Goal: Task Accomplishment & Management: Use online tool/utility

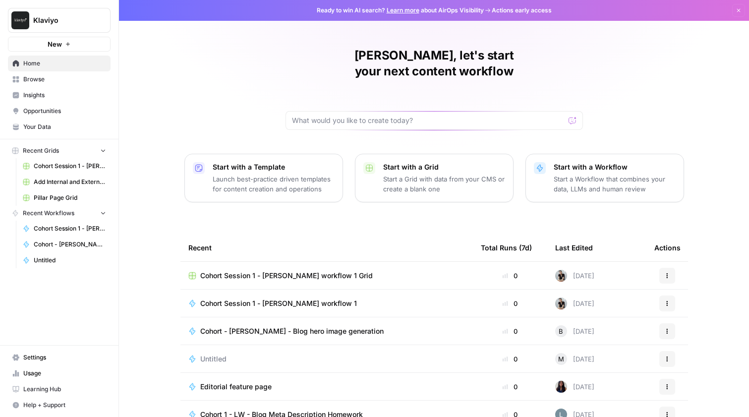
click at [383, 175] on p "Start a Grid with data from your CMS or create a blank one" at bounding box center [444, 184] width 122 height 20
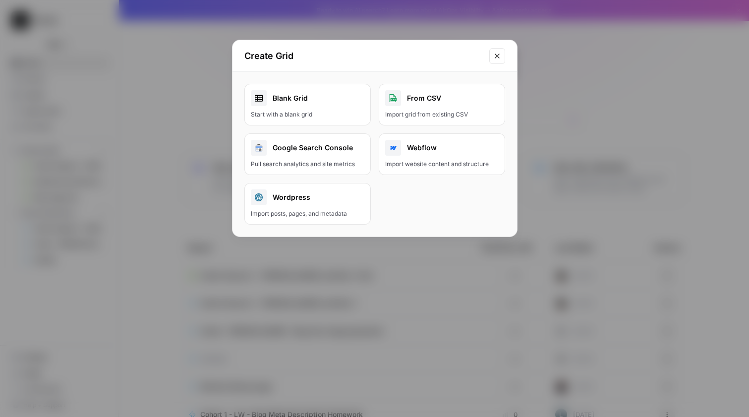
click at [494, 57] on icon "Close modal" at bounding box center [497, 56] width 8 height 8
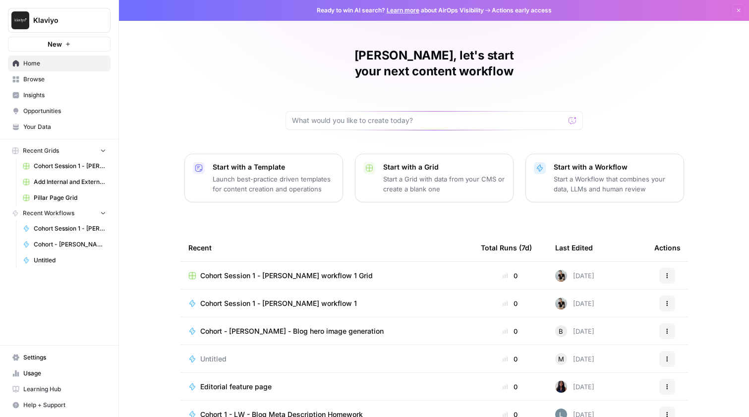
click at [420, 174] on p "Start a Grid with data from your CMS or create a blank one" at bounding box center [444, 184] width 122 height 20
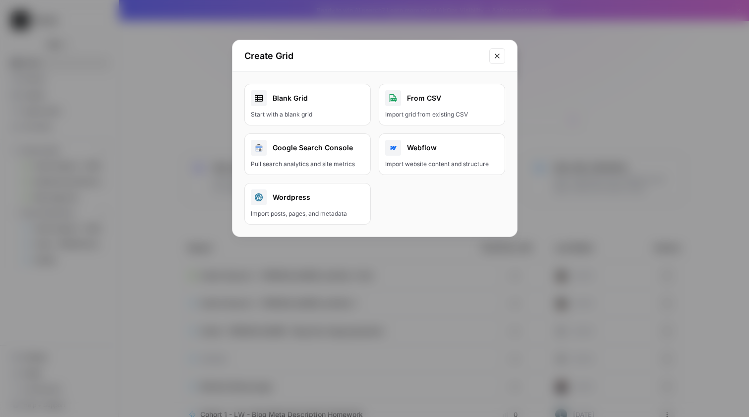
click at [351, 110] on div "Start with a blank grid" at bounding box center [307, 114] width 113 height 9
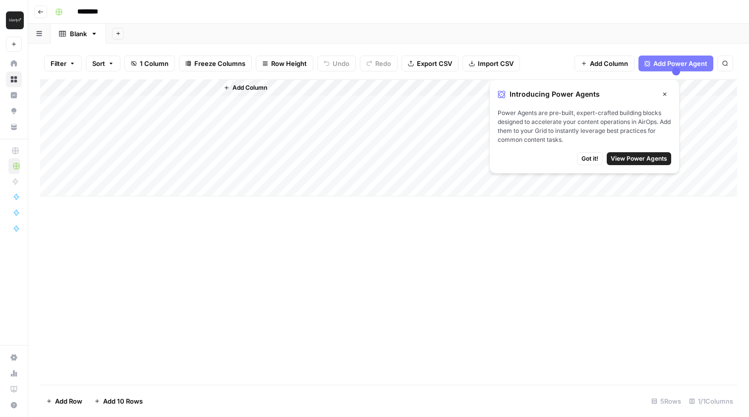
click at [250, 88] on span "Add Column" at bounding box center [249, 87] width 35 height 9
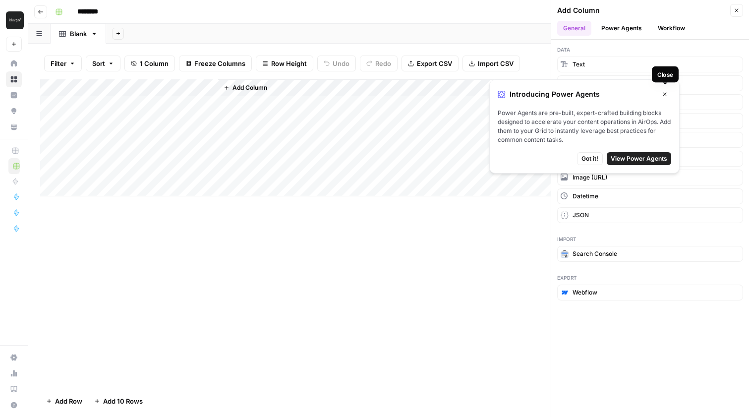
click at [663, 91] on icon "button" at bounding box center [665, 94] width 6 height 6
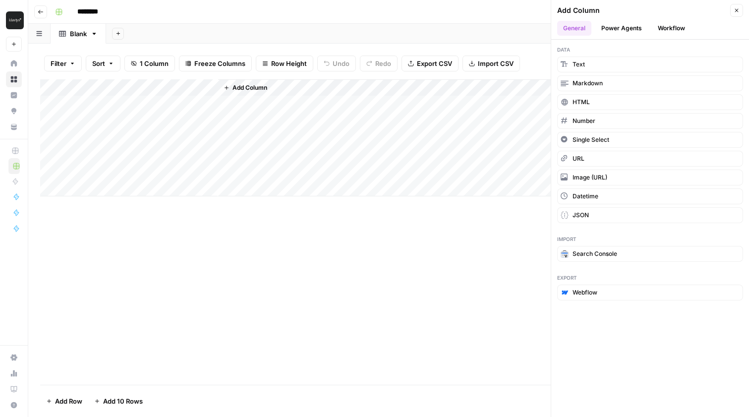
click at [734, 9] on icon "button" at bounding box center [736, 10] width 6 height 6
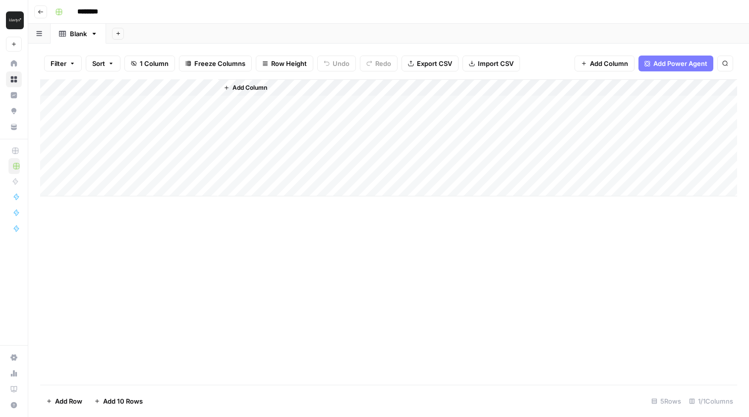
click at [98, 15] on input "********" at bounding box center [101, 12] width 56 height 16
click at [112, 10] on input "********" at bounding box center [101, 12] width 56 height 16
click at [39, 9] on icon "button" at bounding box center [41, 12] width 6 height 6
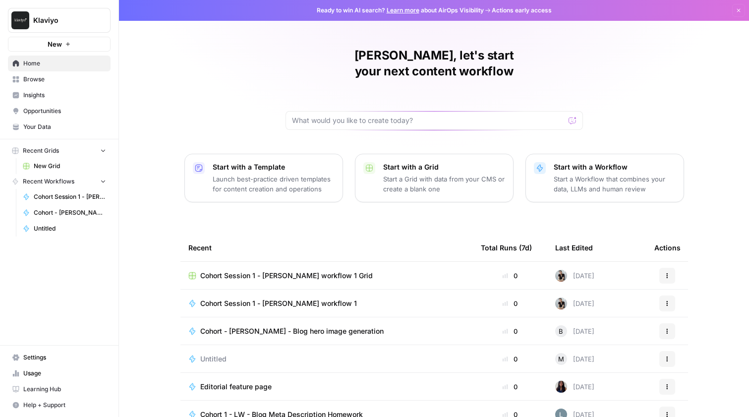
scroll to position [39, 0]
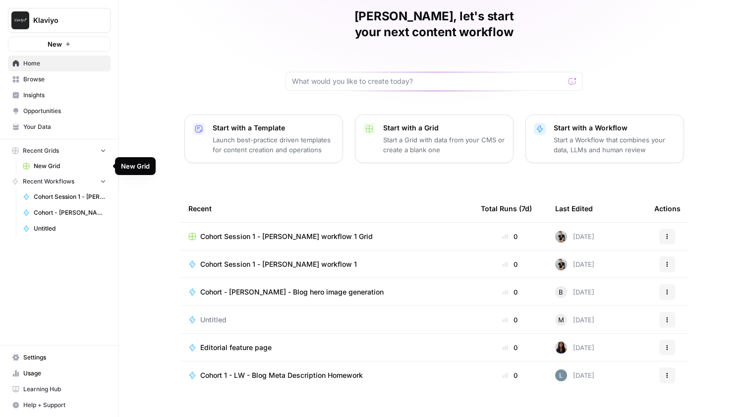
click at [57, 169] on span "New Grid" at bounding box center [70, 166] width 72 height 9
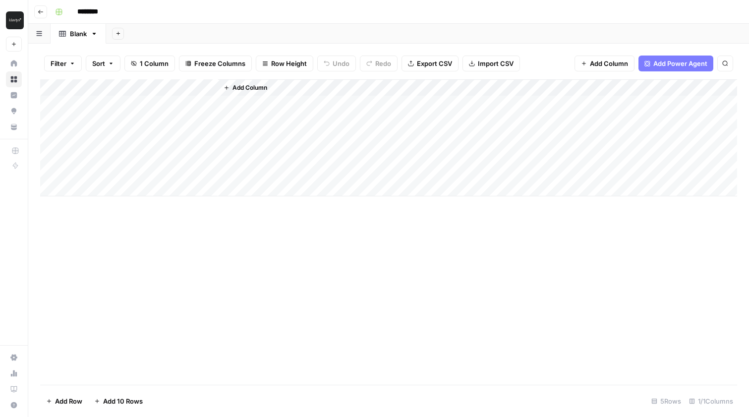
click at [35, 12] on button "Go back" at bounding box center [40, 11] width 13 height 13
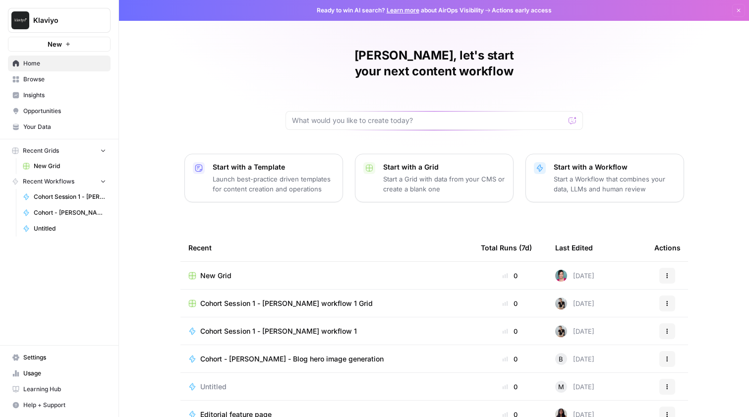
click at [62, 166] on span "New Grid" at bounding box center [70, 166] width 72 height 9
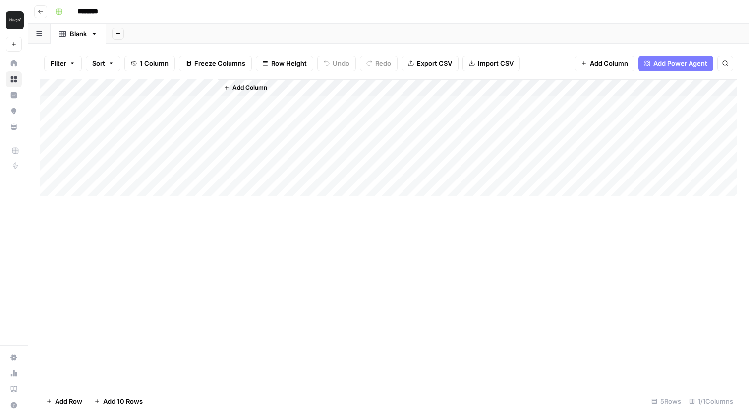
click at [42, 9] on icon "button" at bounding box center [41, 12] width 6 height 6
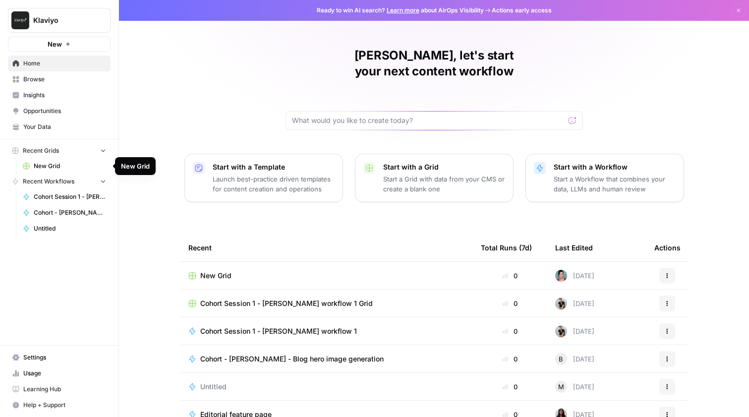
click at [84, 167] on span "New Grid" at bounding box center [70, 166] width 72 height 9
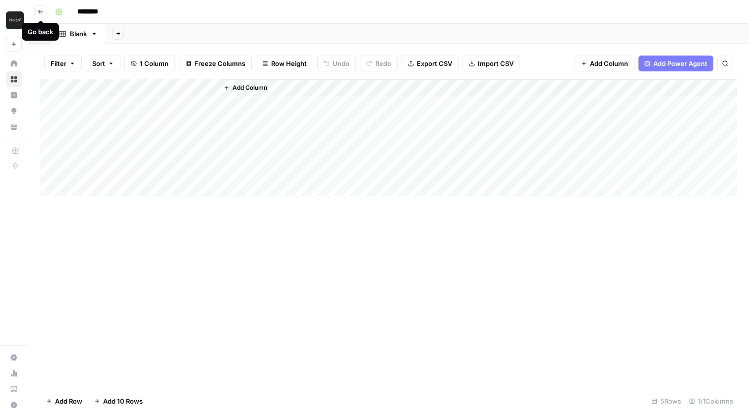
click at [41, 15] on button "Go back" at bounding box center [40, 11] width 13 height 13
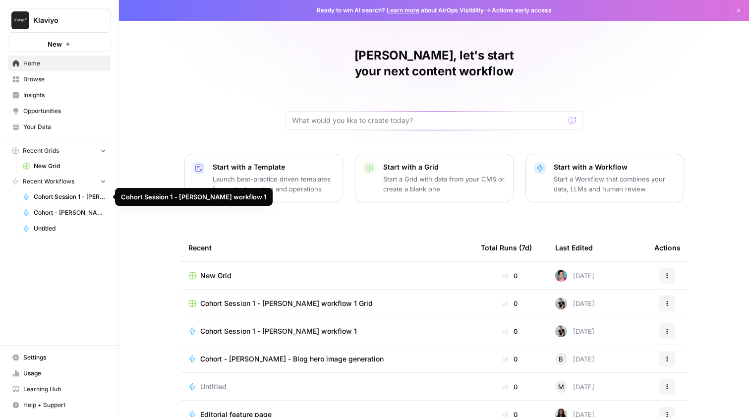
click at [83, 199] on span "Cohort Session 1 - [PERSON_NAME] workflow 1" at bounding box center [70, 196] width 72 height 9
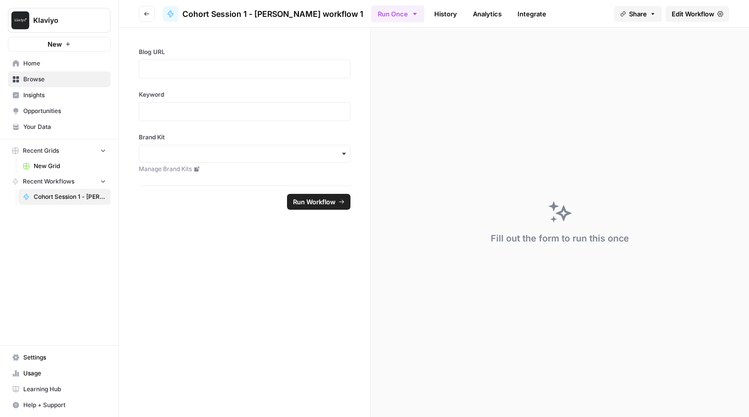
click at [51, 73] on link "Browse" at bounding box center [59, 79] width 103 height 16
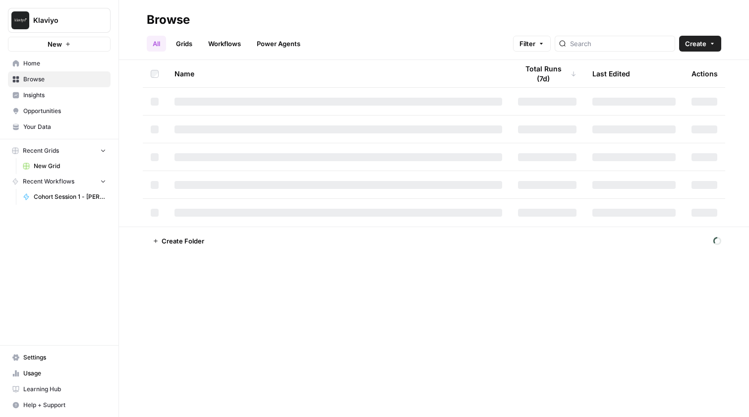
click at [49, 66] on span "Home" at bounding box center [64, 63] width 83 height 9
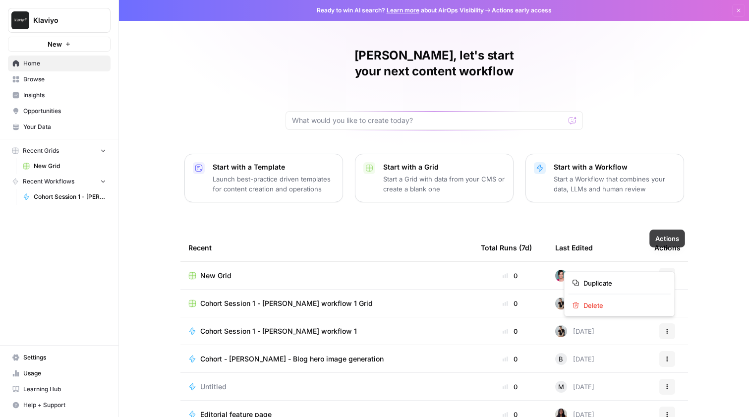
click at [666, 273] on icon "button" at bounding box center [667, 276] width 6 height 6
click at [627, 302] on span "Delete" at bounding box center [622, 305] width 79 height 10
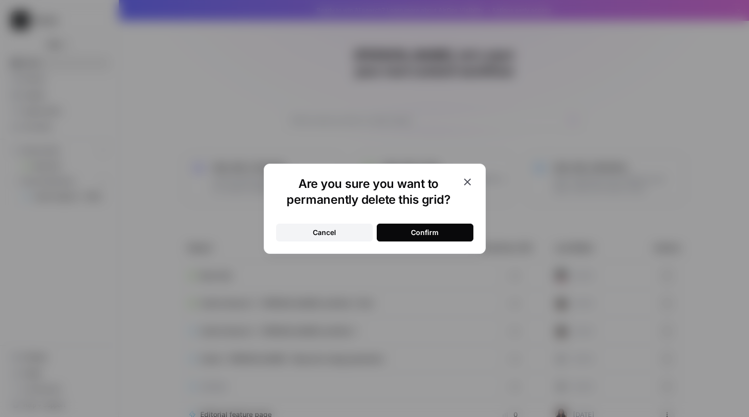
click at [456, 237] on button "Confirm" at bounding box center [425, 232] width 97 height 18
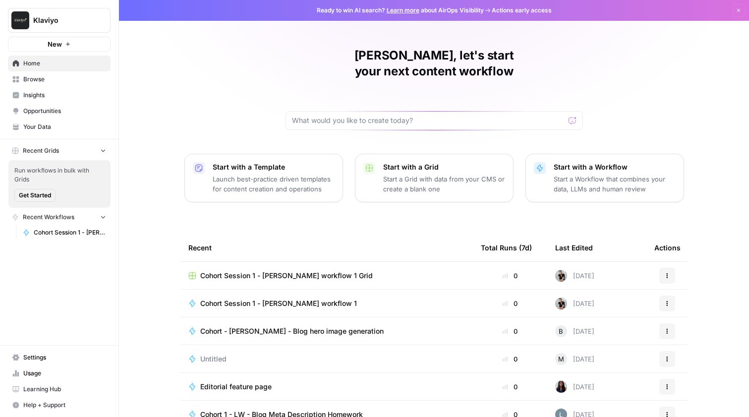
click at [285, 174] on p "Launch best-practice driven templates for content creation and operations" at bounding box center [274, 184] width 122 height 20
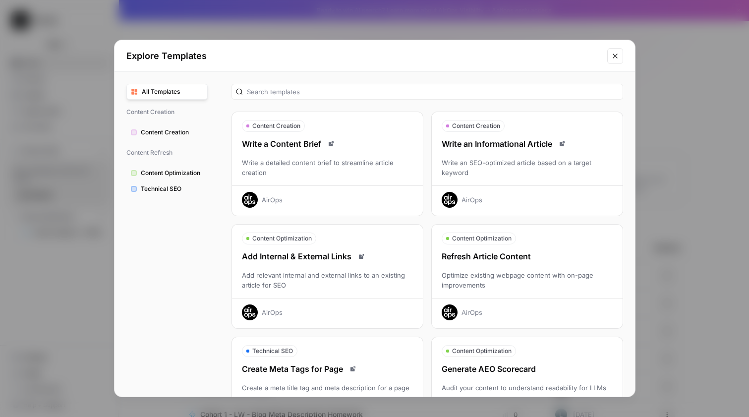
click at [354, 199] on div "AirOps" at bounding box center [327, 196] width 191 height 22
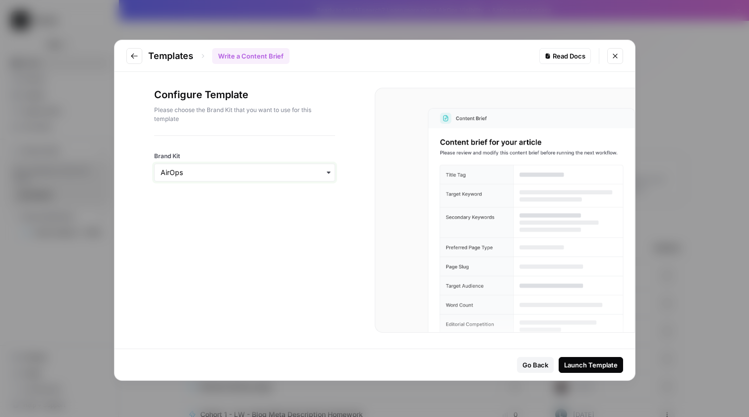
click at [312, 170] on input "Brand Kit" at bounding box center [245, 173] width 168 height 10
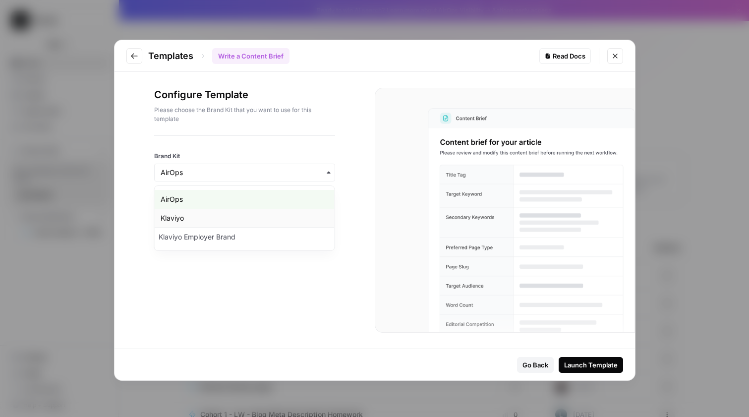
click at [292, 214] on div "Klaviyo" at bounding box center [245, 218] width 180 height 19
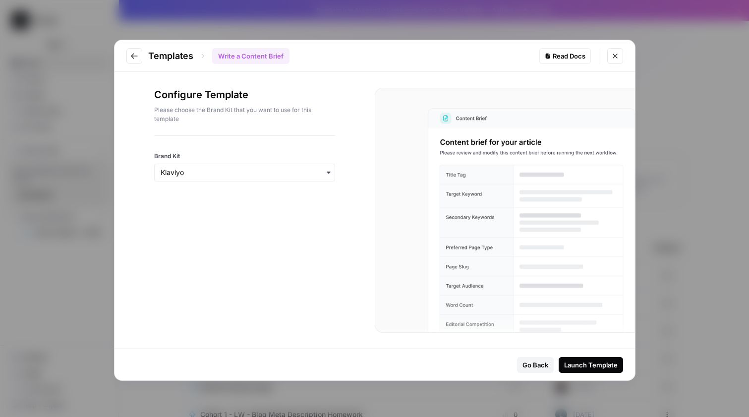
click at [600, 365] on div "Launch Template" at bounding box center [591, 365] width 54 height 10
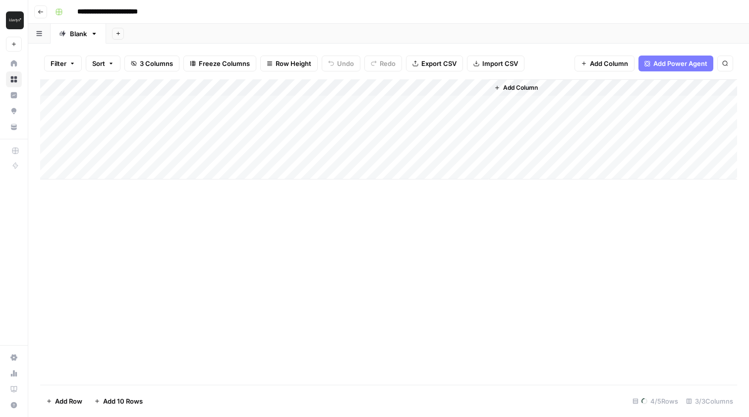
click at [382, 105] on div "Add Column" at bounding box center [388, 129] width 697 height 100
click at [40, 13] on icon "button" at bounding box center [41, 12] width 6 height 6
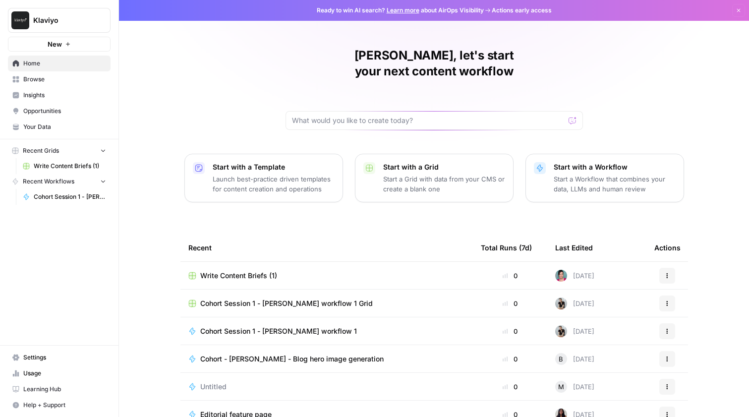
click at [666, 273] on icon "button" at bounding box center [667, 276] width 6 height 6
click at [607, 308] on span "Delete" at bounding box center [622, 305] width 79 height 10
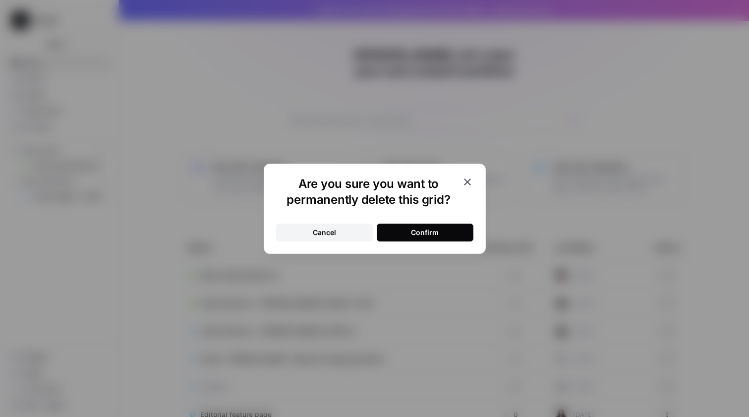
click at [442, 235] on button "Confirm" at bounding box center [425, 232] width 97 height 18
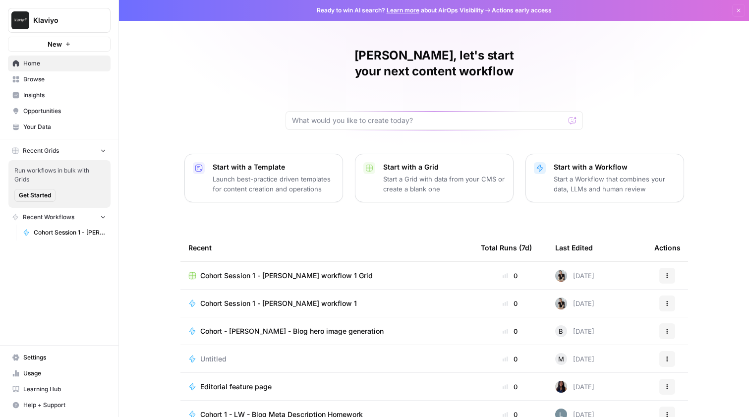
click at [82, 80] on span "Browse" at bounding box center [64, 79] width 83 height 9
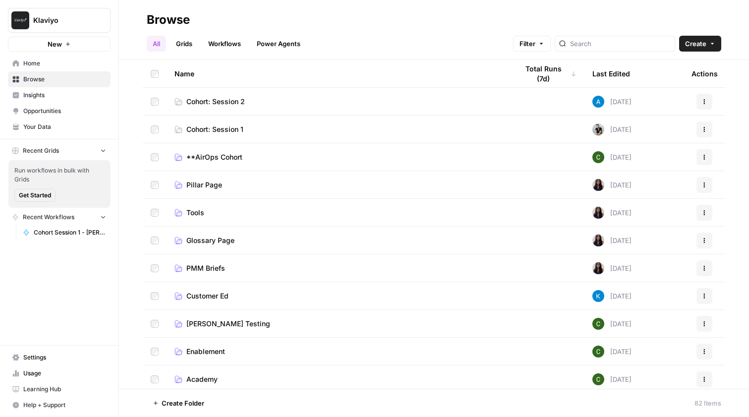
click at [36, 69] on link "Home" at bounding box center [59, 64] width 103 height 16
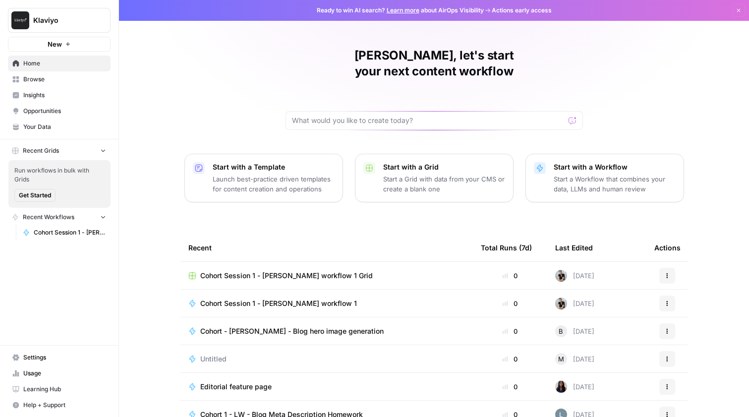
click at [573, 174] on p "Start a Workflow that combines your data, LLMs and human review" at bounding box center [615, 184] width 122 height 20
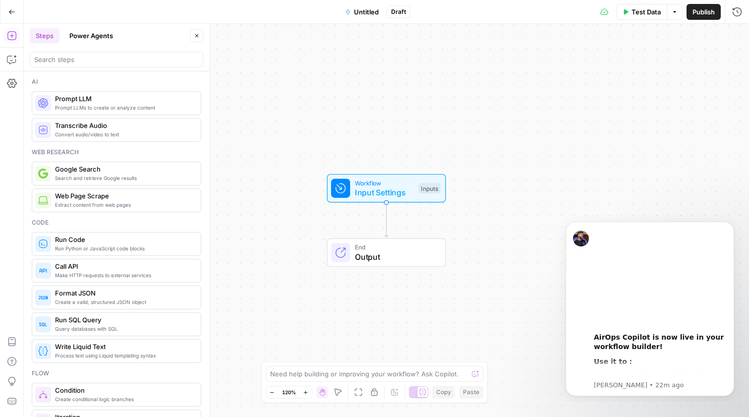
click at [8, 9] on icon "button" at bounding box center [11, 11] width 7 height 7
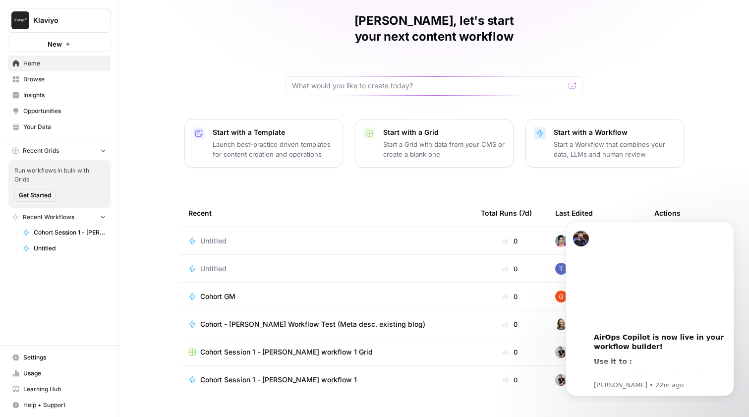
scroll to position [39, 0]
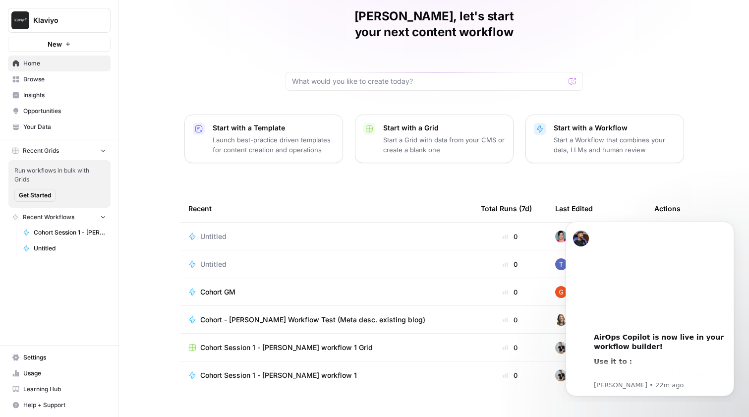
click at [308, 223] on td "Untitled" at bounding box center [326, 236] width 292 height 27
click at [225, 231] on span "Untitled" at bounding box center [213, 236] width 26 height 10
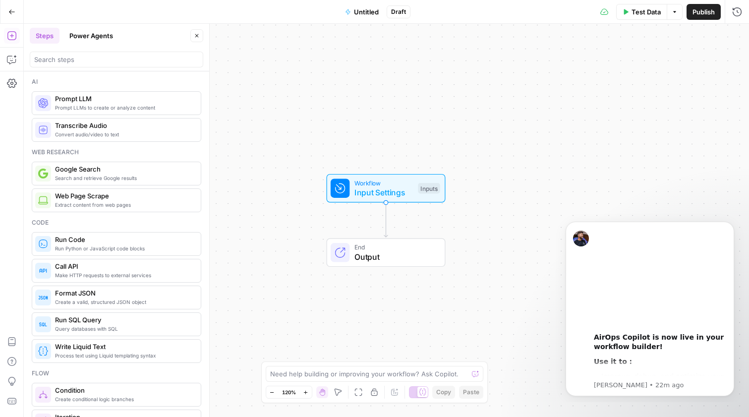
click at [10, 13] on icon "button" at bounding box center [12, 11] width 6 height 4
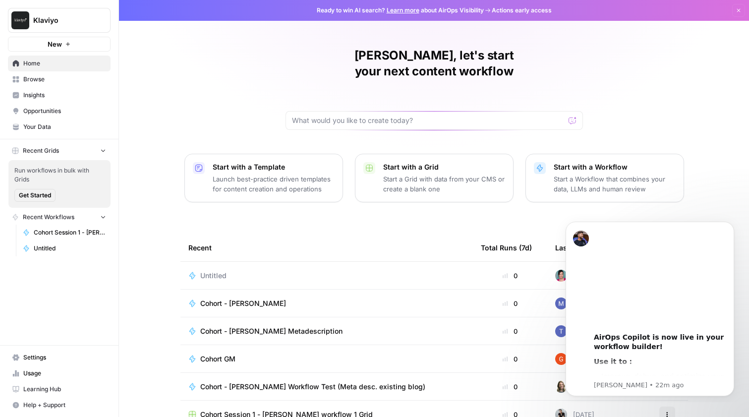
click at [289, 271] on div "Untitled" at bounding box center [326, 276] width 277 height 10
click at [729, 225] on icon "Dismiss notification" at bounding box center [730, 224] width 3 height 3
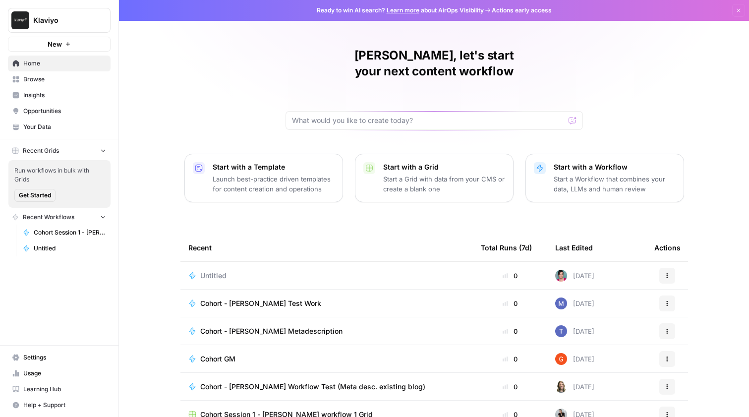
click at [666, 273] on icon "button" at bounding box center [666, 273] width 1 height 1
click at [714, 149] on div "Lauren, let's start your next content workflow Start with a Template Launch bes…" at bounding box center [434, 236] width 630 height 472
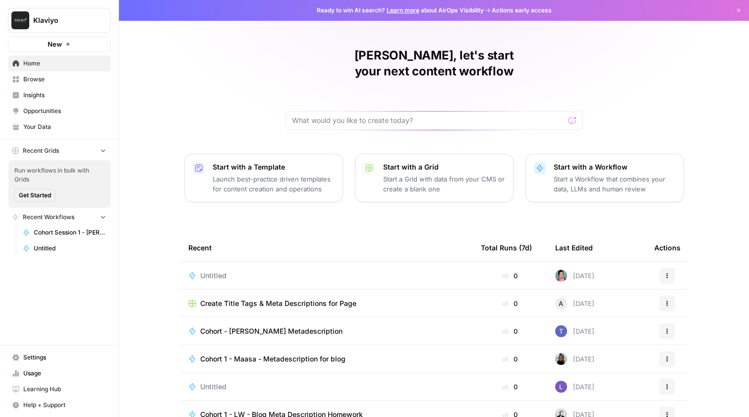
scroll to position [39, 0]
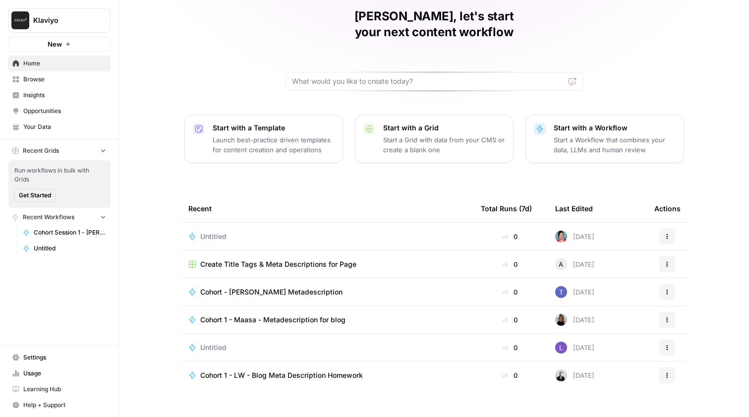
click at [222, 231] on span "Untitled" at bounding box center [213, 236] width 26 height 10
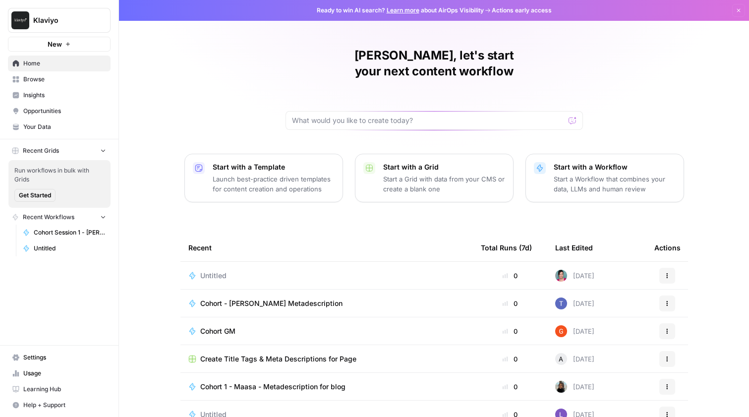
click at [221, 271] on span "Untitled" at bounding box center [213, 276] width 26 height 10
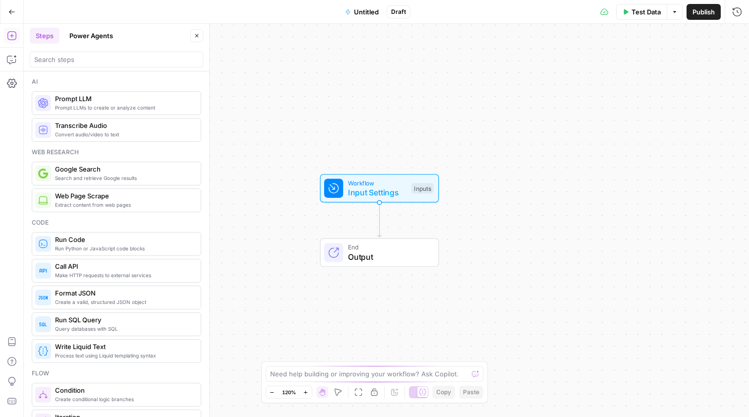
click at [368, 11] on span "Untitled" at bounding box center [366, 12] width 25 height 10
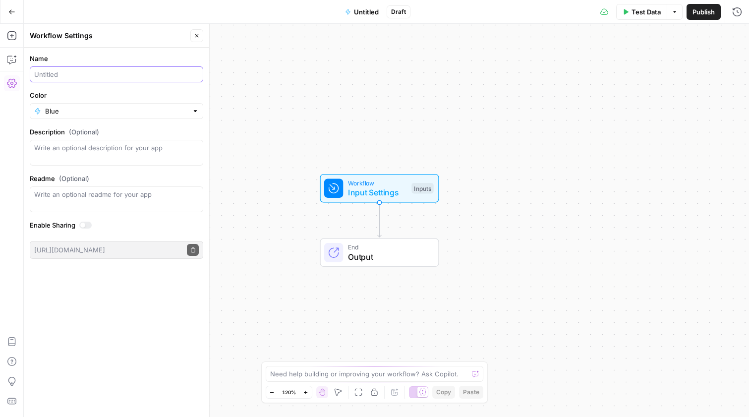
click at [83, 78] on input "Name" at bounding box center [116, 74] width 165 height 10
type input "Cohort - Lauren Workflow"
click at [367, 184] on span "Workflow" at bounding box center [377, 182] width 59 height 9
click at [649, 66] on span "Add Field" at bounding box center [637, 67] width 29 height 10
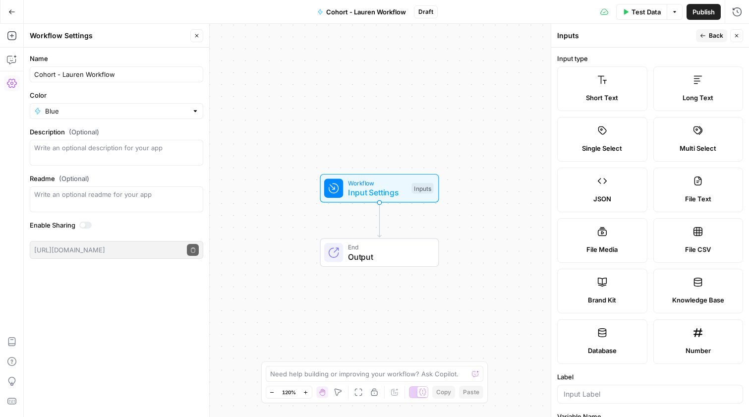
click at [716, 246] on div "File CSV" at bounding box center [698, 249] width 73 height 10
type textarea "Supports .csv file type"
click at [716, 246] on div "File CSV" at bounding box center [698, 249] width 73 height 10
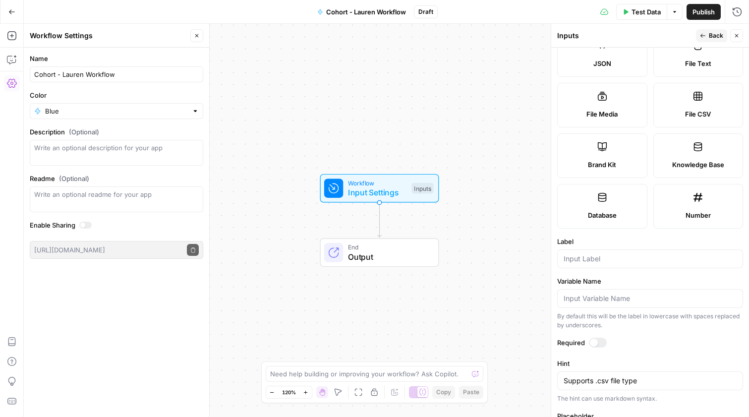
scroll to position [180, 0]
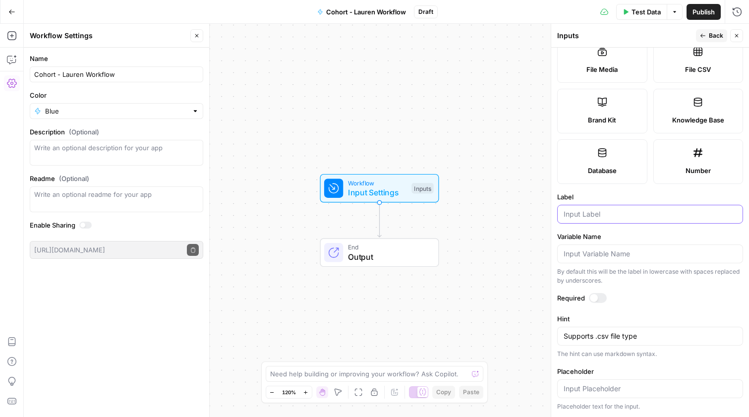
click at [611, 215] on input "Label" at bounding box center [649, 214] width 173 height 10
type input "Course Details Published Courses"
click at [599, 300] on div at bounding box center [598, 298] width 18 height 10
click at [611, 390] on input "Placeholder" at bounding box center [649, 389] width 173 height 10
type input "Skilljar Course Details"
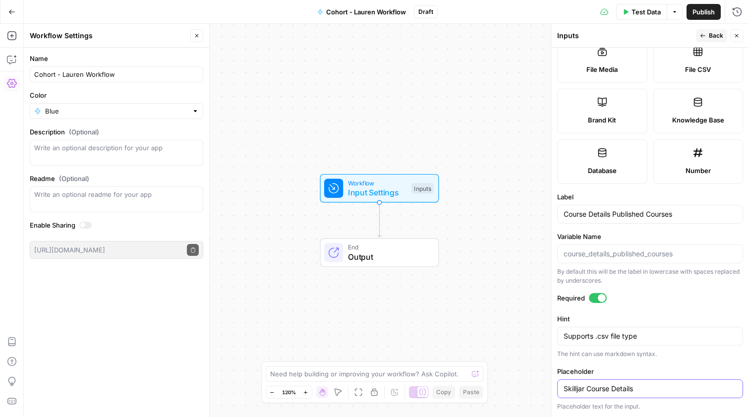
drag, startPoint x: 645, startPoint y: 388, endPoint x: 554, endPoint y: 386, distance: 90.7
click at [554, 386] on div "Inputs Back Close Input type Short Text Long Text Single Select Multi Select JS…" at bounding box center [650, 220] width 198 height 393
type input "Skilljar Settings Details"
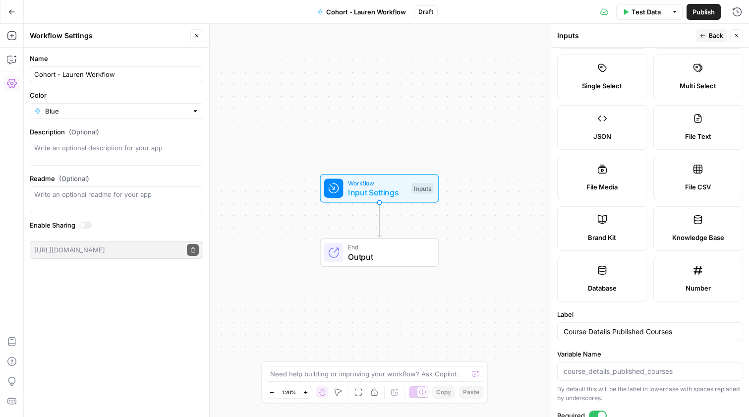
scroll to position [0, 0]
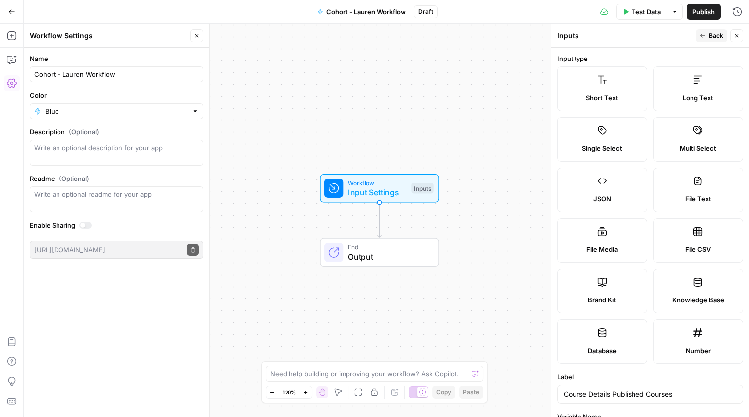
click at [715, 33] on span "Back" at bounding box center [716, 35] width 14 height 9
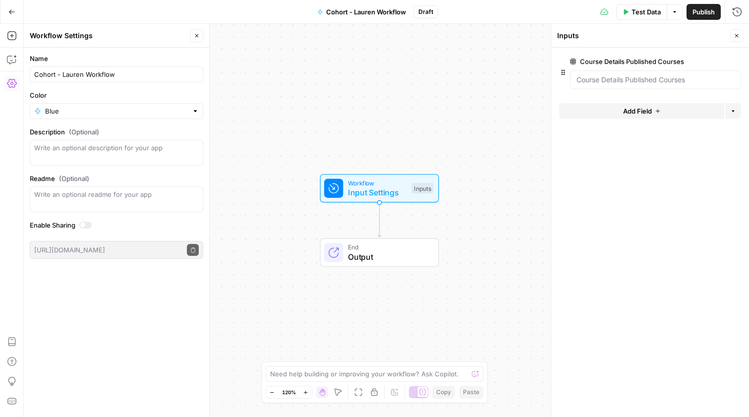
click at [611, 107] on button "Add Field" at bounding box center [641, 111] width 165 height 16
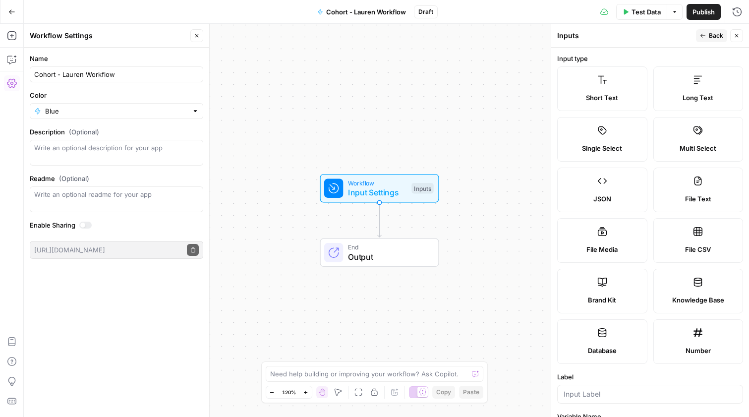
click at [703, 37] on icon "button" at bounding box center [703, 36] width 6 height 6
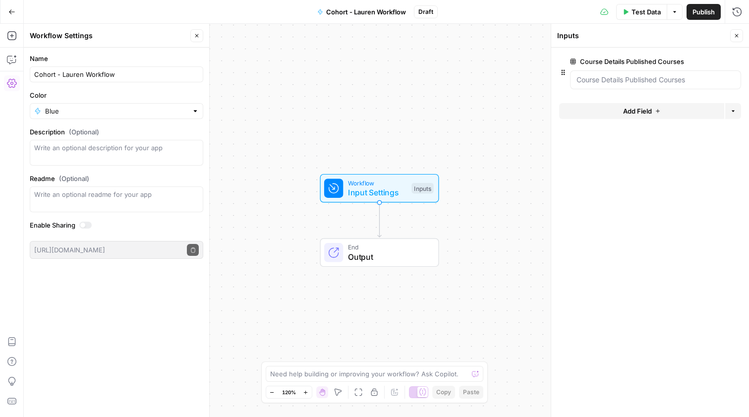
click at [634, 56] on label "Course Details Published Courses" at bounding box center [627, 61] width 115 height 10
click at [634, 75] on Courses "Course Details Published Courses" at bounding box center [655, 80] width 158 height 10
click at [709, 62] on span "edit field" at bounding box center [704, 61] width 22 height 8
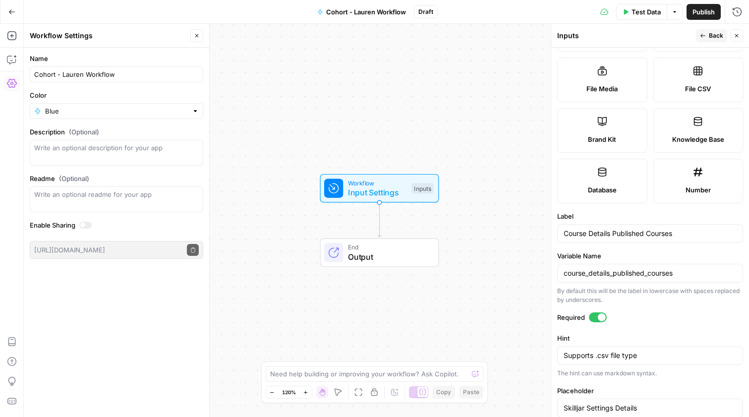
scroll to position [175, 0]
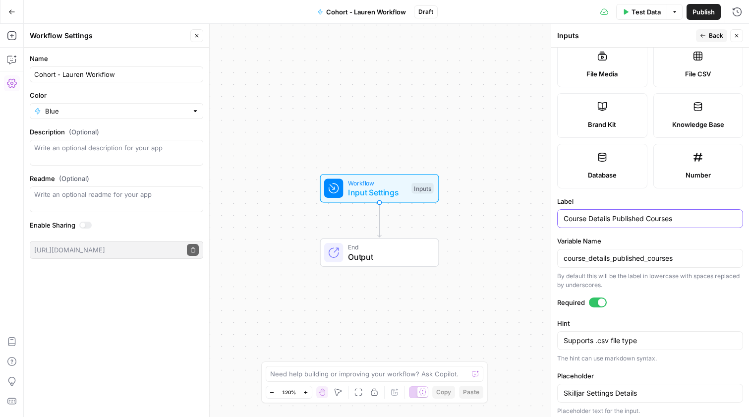
drag, startPoint x: 614, startPoint y: 219, endPoint x: 555, endPoint y: 221, distance: 58.5
click at [555, 221] on div "Inputs Back Close Input type Short Text Long Text Single Select Multi Select JS…" at bounding box center [650, 220] width 198 height 393
click at [636, 226] on div "Published Courses" at bounding box center [650, 218] width 186 height 19
click at [637, 220] on input "Published Courses" at bounding box center [649, 219] width 173 height 10
type input "Published Courses Export"
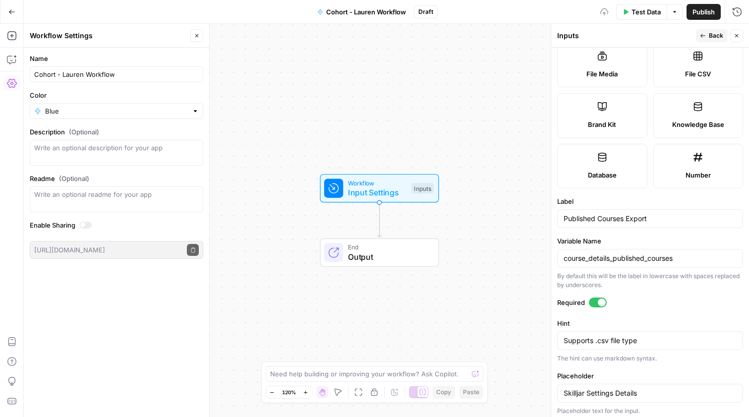
click at [668, 212] on div "Published Courses Export" at bounding box center [650, 218] width 186 height 19
drag, startPoint x: 668, startPoint y: 215, endPoint x: 542, endPoint y: 215, distance: 125.9
click at [542, 215] on body "Klaviyo New Home Browse Insights Opportunities Your Data Recent Grids Run workf…" at bounding box center [374, 208] width 749 height 417
drag, startPoint x: 661, startPoint y: 222, endPoint x: 559, endPoint y: 221, distance: 102.1
click at [559, 221] on div "Published Courses Export" at bounding box center [650, 218] width 186 height 19
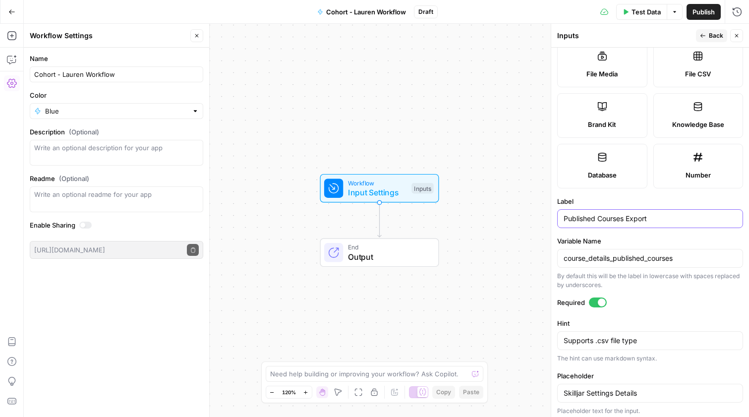
scroll to position [180, 0]
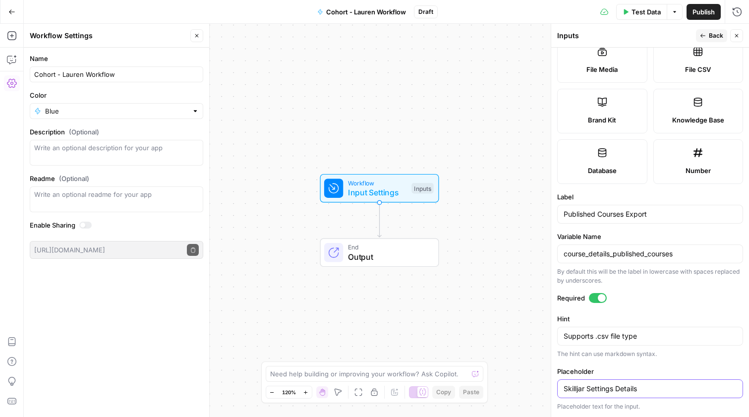
drag, startPoint x: 589, startPoint y: 387, endPoint x: 557, endPoint y: 393, distance: 33.3
click at [557, 393] on div "Skilljar Settings Details" at bounding box center [650, 388] width 186 height 19
drag, startPoint x: 666, startPoint y: 391, endPoint x: 563, endPoint y: 391, distance: 102.6
click at [563, 391] on div "Skilljar Settings Details" at bounding box center [650, 388] width 186 height 19
paste input "Published Courses Export"
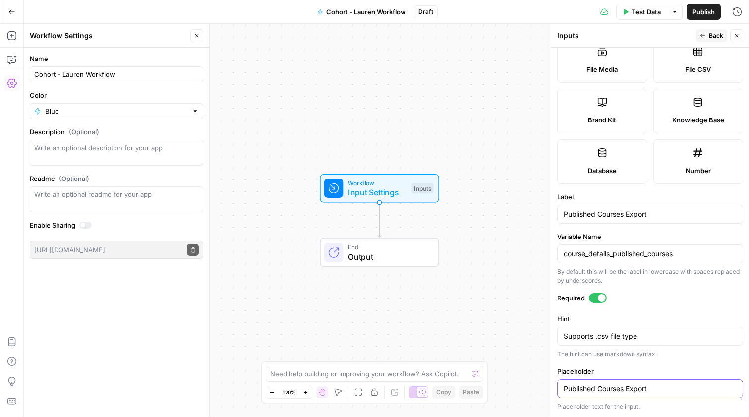
type input "Published Courses Export"
click at [690, 224] on form "Input type Short Text Long Text Single Select Multi Select JSON File Text File …" at bounding box center [650, 232] width 198 height 369
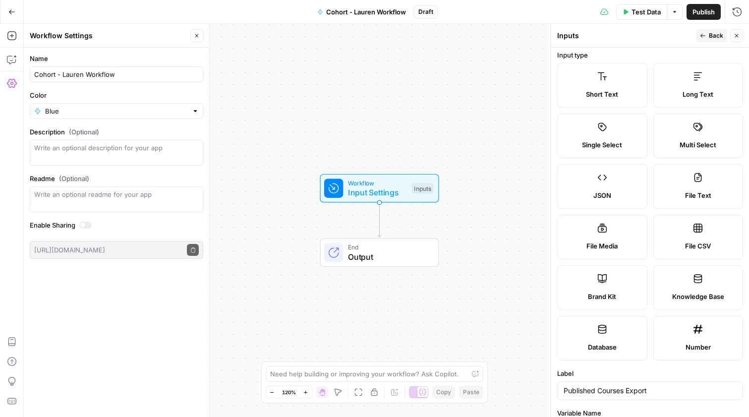
scroll to position [0, 0]
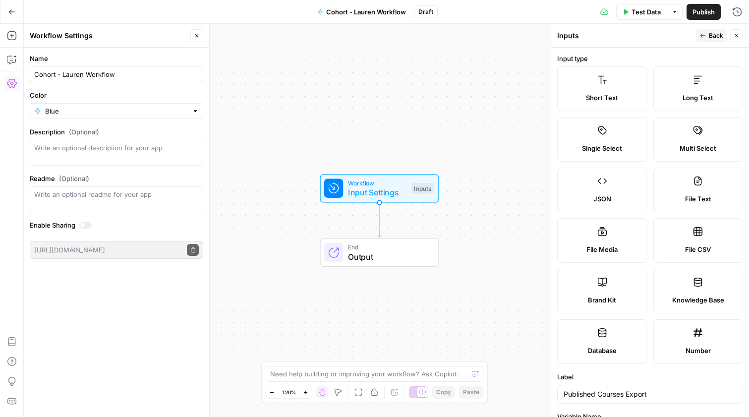
click at [711, 34] on span "Back" at bounding box center [716, 35] width 14 height 9
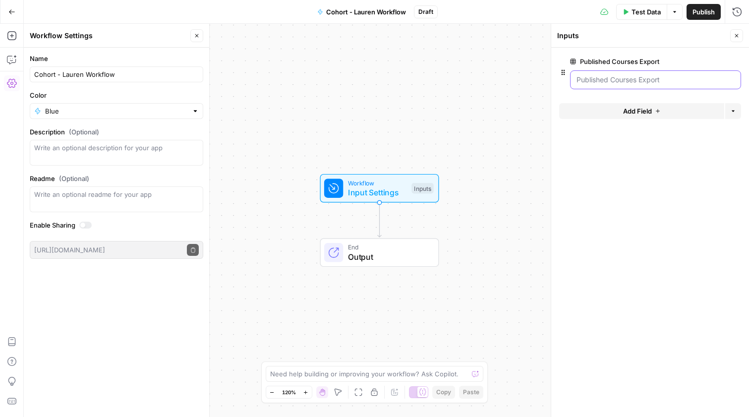
click at [633, 78] on Export "Published Courses Export" at bounding box center [655, 80] width 158 height 10
click at [623, 82] on Export "Published Courses Export" at bounding box center [655, 80] width 158 height 10
click at [390, 259] on span "Output" at bounding box center [388, 257] width 81 height 12
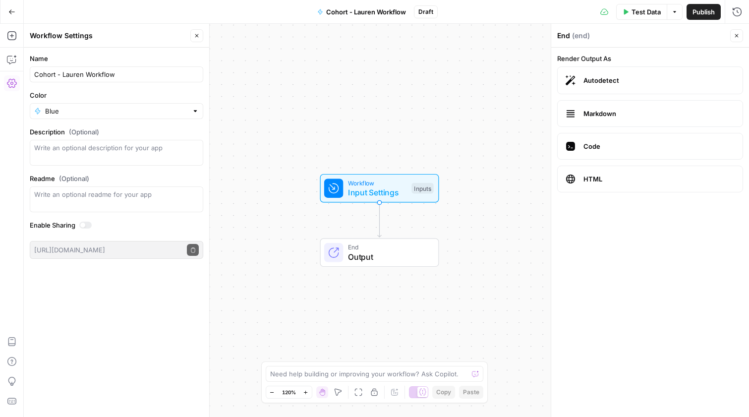
click at [397, 199] on div "Workflow Input Settings Inputs Test Step" at bounding box center [379, 188] width 119 height 29
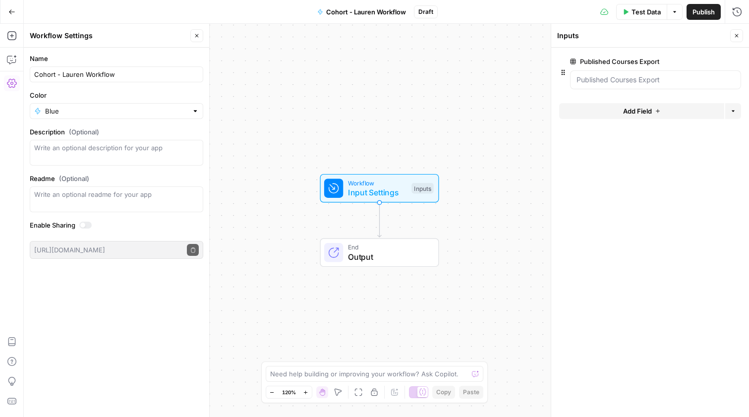
click at [690, 110] on button "Add Field" at bounding box center [641, 111] width 165 height 16
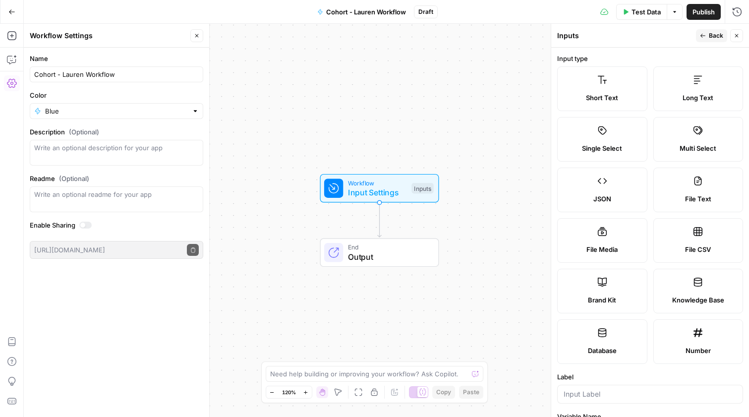
click at [701, 32] on button "Back" at bounding box center [711, 35] width 31 height 13
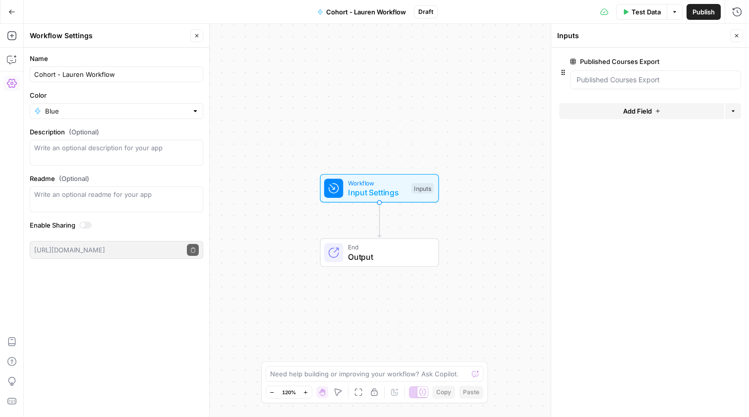
click at [620, 131] on form "Published Courses Export edit field Delete group Add Field Options" at bounding box center [650, 232] width 198 height 369
click at [597, 116] on button "Add Field" at bounding box center [641, 111] width 165 height 16
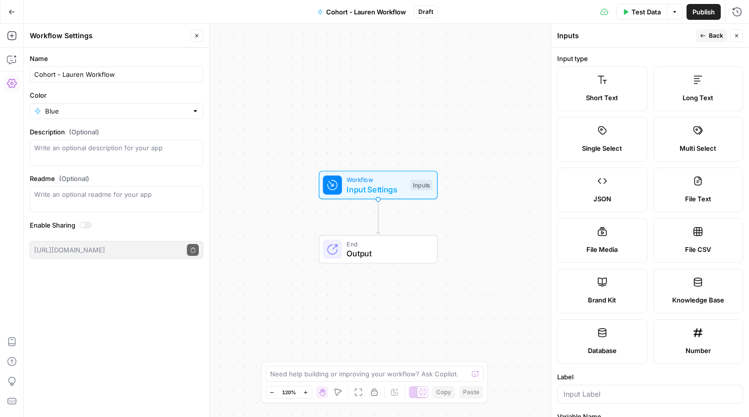
click at [703, 35] on icon "button" at bounding box center [703, 36] width 6 height 6
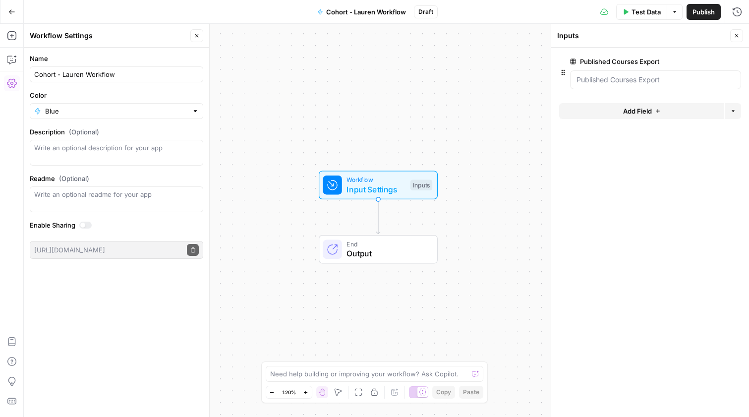
click at [497, 153] on div "Workflow Input Settings Inputs End Output" at bounding box center [386, 220] width 725 height 393
click at [403, 186] on span "Input Settings" at bounding box center [375, 189] width 59 height 12
click at [12, 35] on icon "button" at bounding box center [12, 36] width 10 height 10
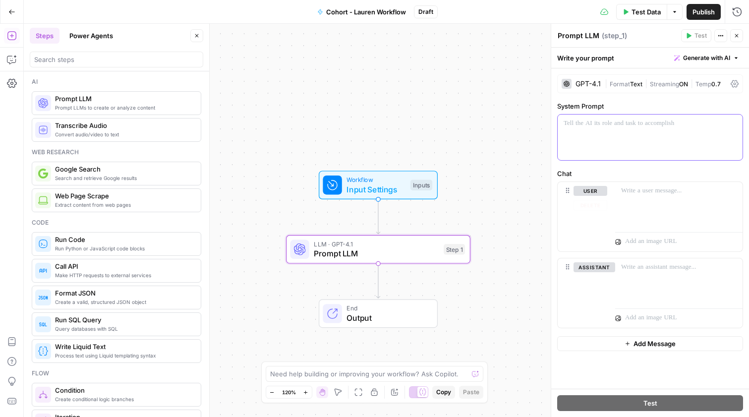
click at [635, 130] on div at bounding box center [650, 137] width 185 height 46
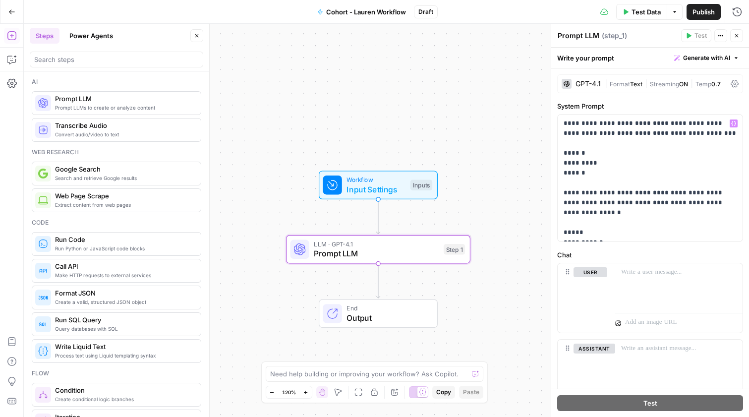
click at [395, 312] on span "Output" at bounding box center [386, 318] width 81 height 12
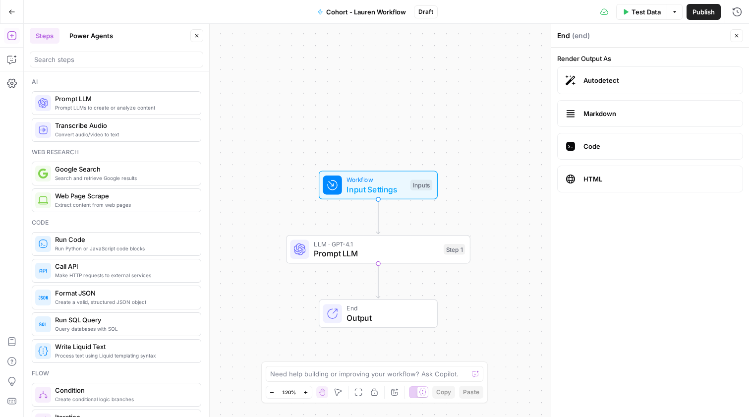
click at [395, 312] on span "Output" at bounding box center [386, 318] width 81 height 12
click at [398, 255] on span "Prompt LLM" at bounding box center [376, 253] width 125 height 12
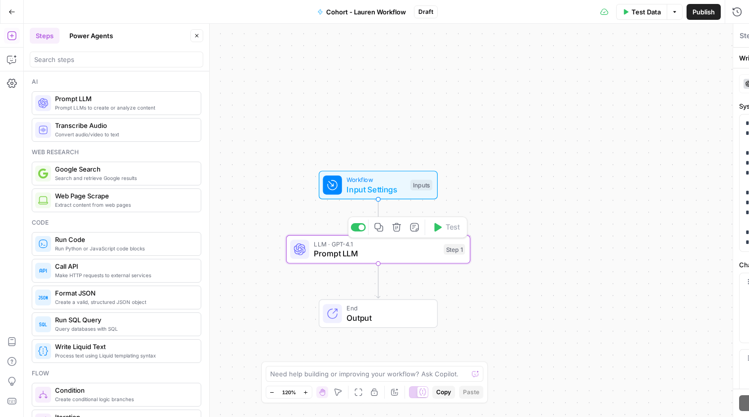
type textarea "Prompt LLM"
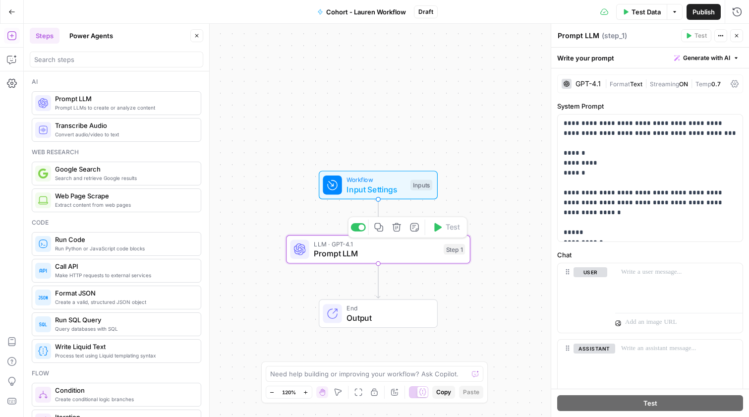
click at [392, 187] on span "Input Settings" at bounding box center [375, 189] width 59 height 12
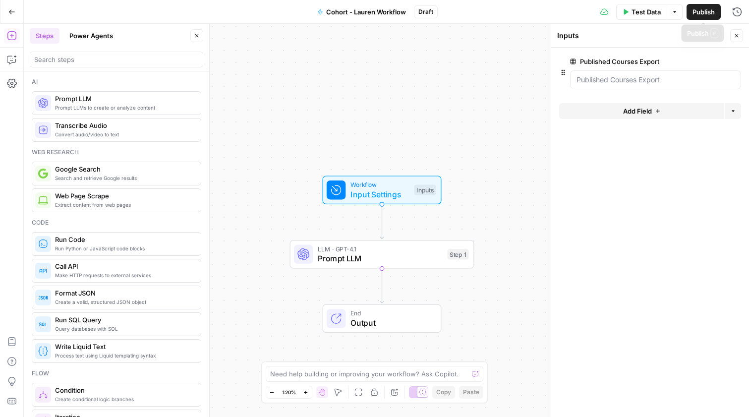
click at [706, 11] on span "Publish" at bounding box center [703, 12] width 22 height 10
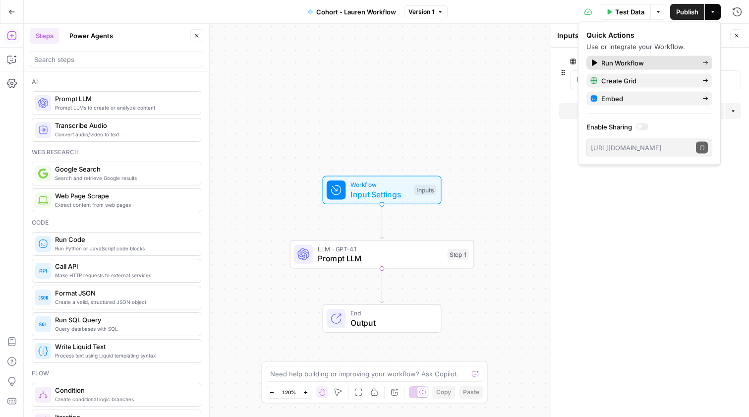
click at [617, 62] on span "Run Workflow" at bounding box center [647, 63] width 93 height 10
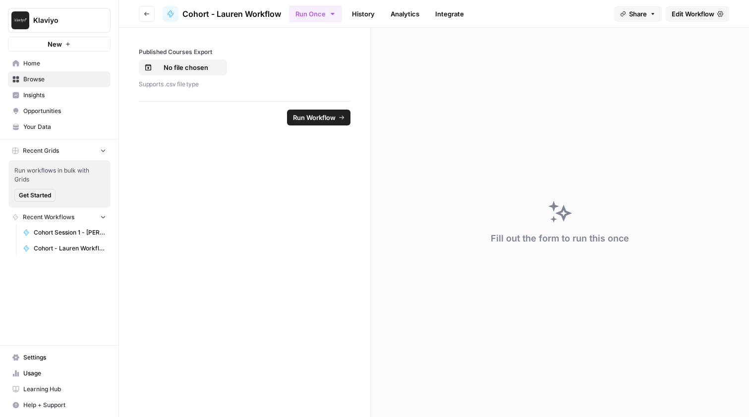
click at [325, 119] on span "Run Workflow" at bounding box center [314, 117] width 43 height 10
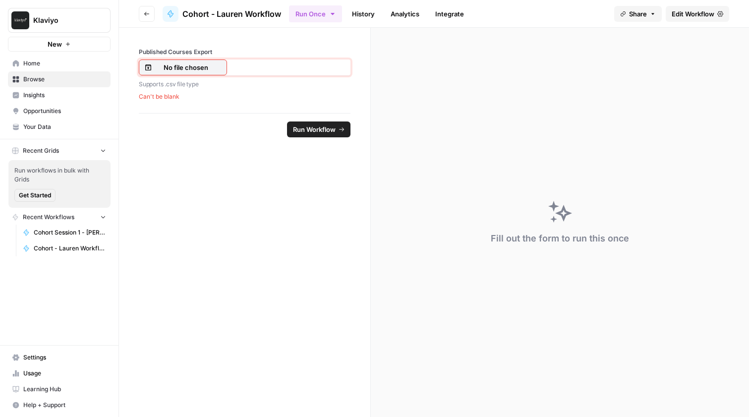
click at [203, 67] on p "No file chosen" at bounding box center [185, 67] width 63 height 10
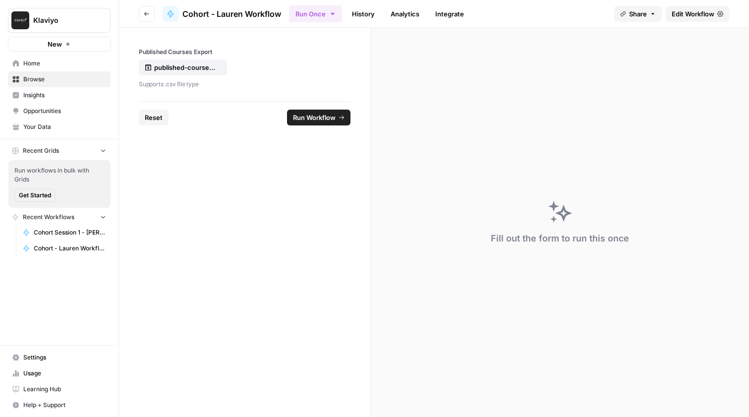
click at [313, 117] on span "Run Workflow" at bounding box center [314, 117] width 43 height 10
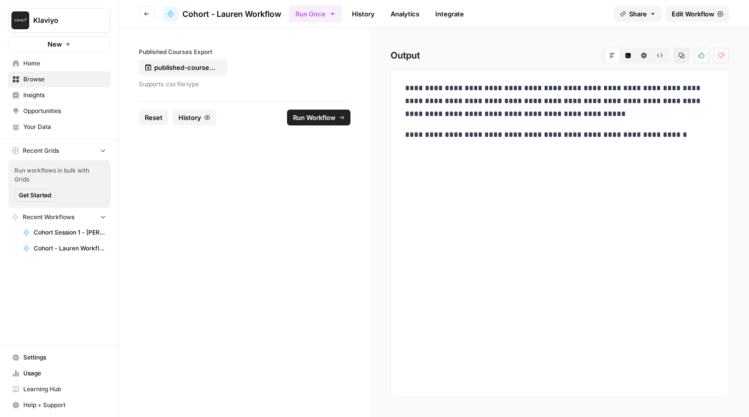
click at [343, 119] on icon "submit" at bounding box center [341, 117] width 6 height 6
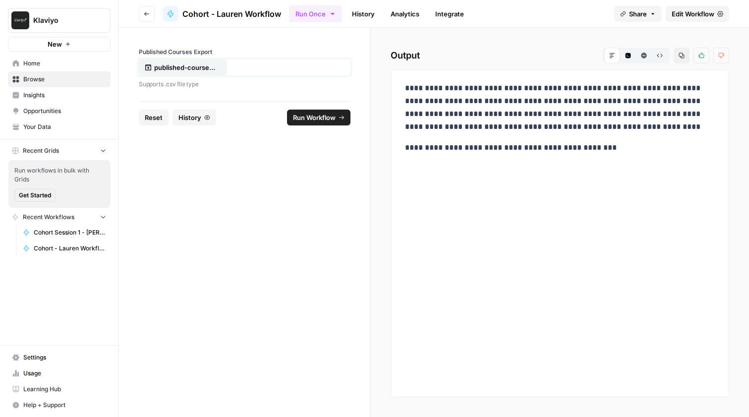
click at [208, 63] on p "published-courses-cmsacademyklaviyocom (6).csv" at bounding box center [185, 67] width 63 height 10
click at [679, 9] on span "Edit Workflow" at bounding box center [692, 14] width 43 height 10
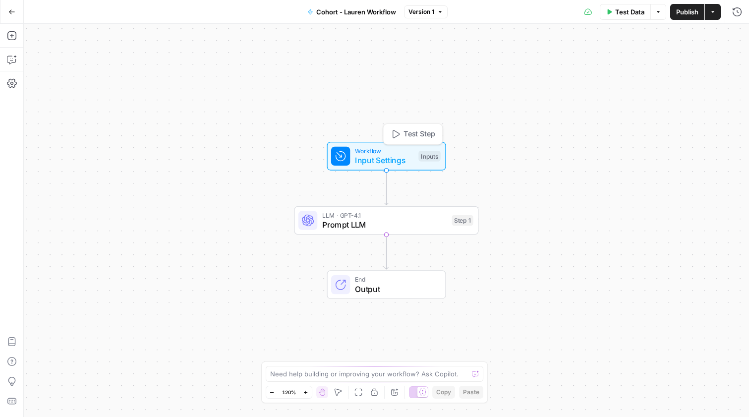
click at [395, 154] on span "Input Settings" at bounding box center [384, 160] width 59 height 12
click at [691, 60] on button "edit field" at bounding box center [708, 62] width 38 height 12
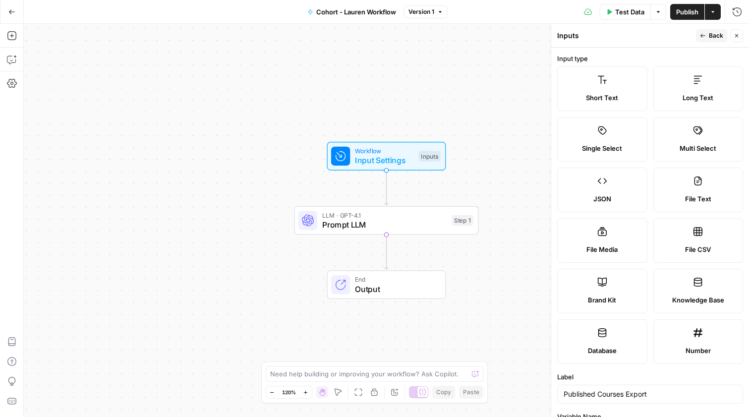
scroll to position [180, 0]
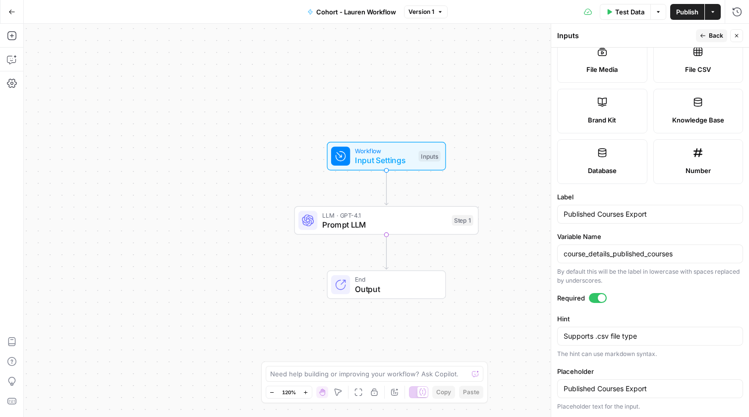
click at [370, 225] on span "Prompt LLM" at bounding box center [384, 225] width 125 height 12
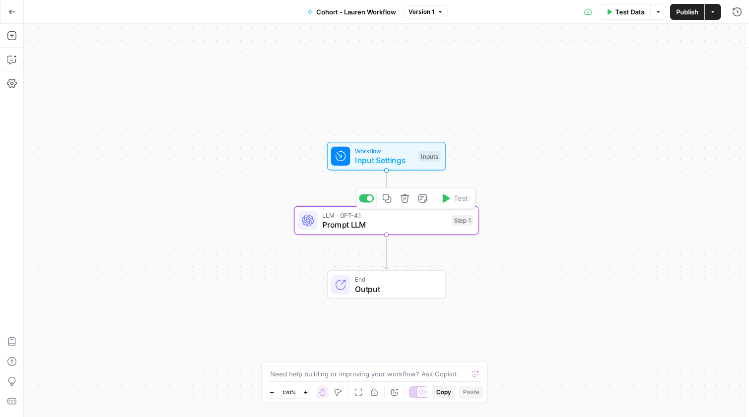
type textarea "Prompt LLM"
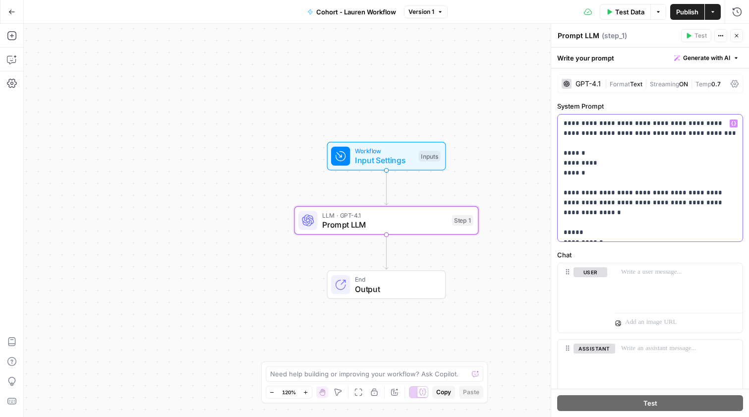
click at [661, 125] on p "**********" at bounding box center [649, 177] width 173 height 119
drag, startPoint x: 652, startPoint y: 124, endPoint x: 587, endPoint y: 125, distance: 64.9
click at [587, 125] on p "**********" at bounding box center [649, 177] width 173 height 119
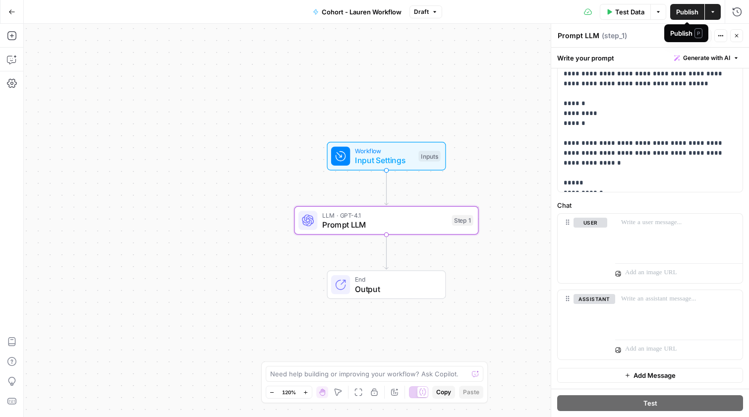
click at [684, 15] on span "Publish" at bounding box center [687, 12] width 22 height 10
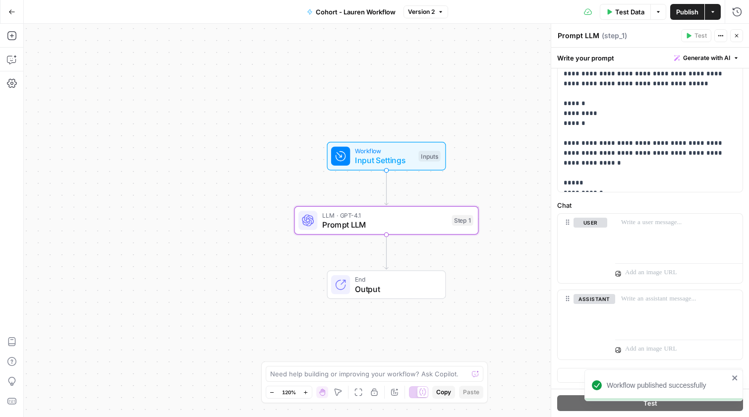
click at [500, 299] on div "Workflow Input Settings Inputs LLM · GPT-4.1 Prompt LLM Step 1 End Output" at bounding box center [386, 220] width 725 height 393
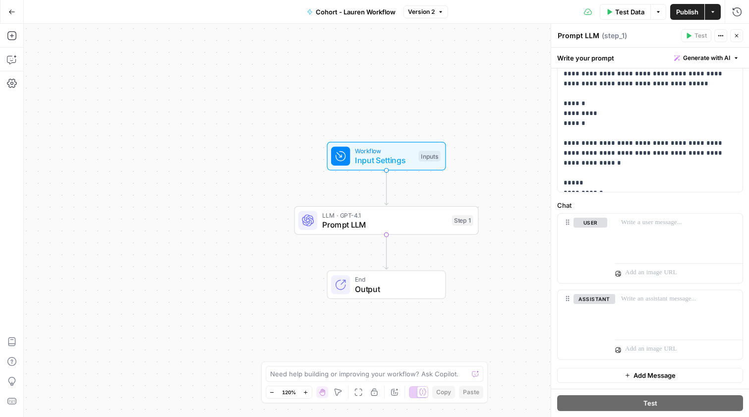
click at [734, 35] on icon "button" at bounding box center [736, 36] width 6 height 6
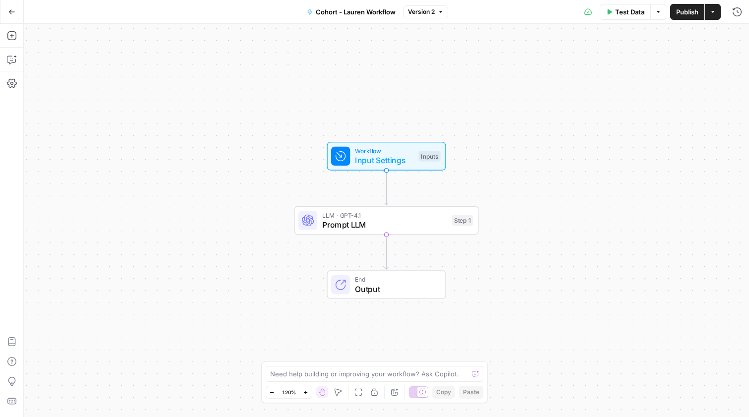
click at [628, 14] on span "Test Data" at bounding box center [629, 12] width 29 height 10
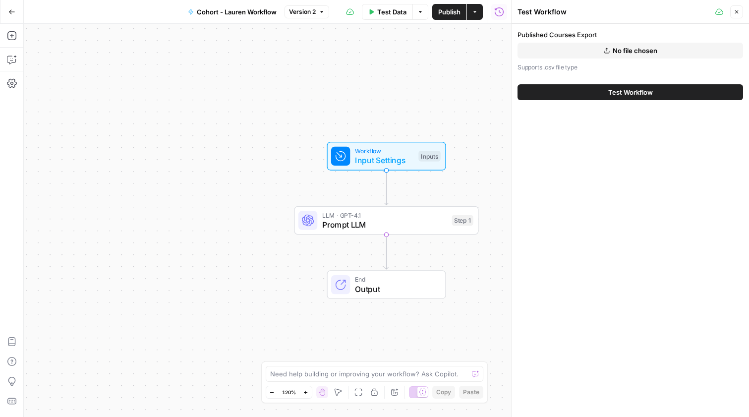
click at [551, 91] on button "Test Workflow" at bounding box center [629, 92] width 225 height 16
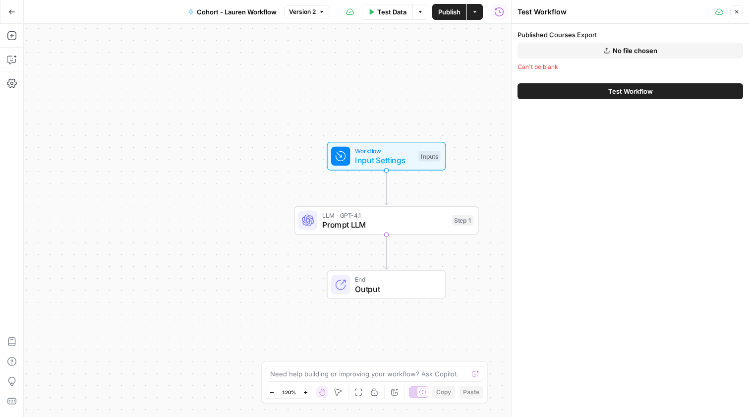
click at [574, 41] on div "Published Courses Export No file chosen Can't be blank" at bounding box center [629, 51] width 225 height 42
click at [570, 49] on button "No file chosen" at bounding box center [629, 51] width 225 height 16
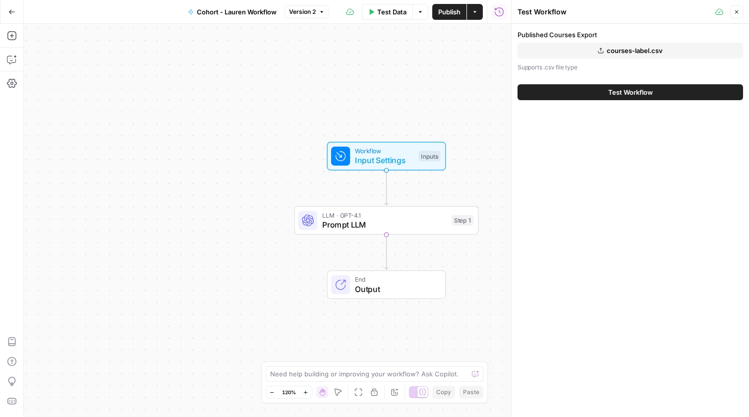
click at [587, 93] on button "Test Workflow" at bounding box center [629, 92] width 225 height 16
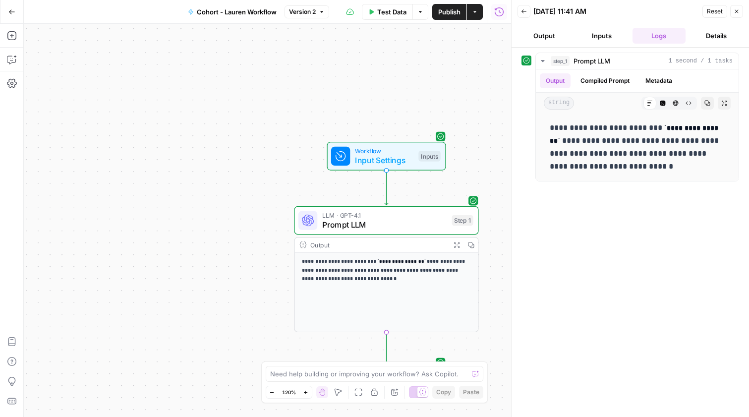
click at [609, 387] on div "**********" at bounding box center [630, 232] width 218 height 359
click at [624, 151] on p "**********" at bounding box center [637, 147] width 175 height 52
click at [585, 33] on button "Inputs" at bounding box center [602, 36] width 54 height 16
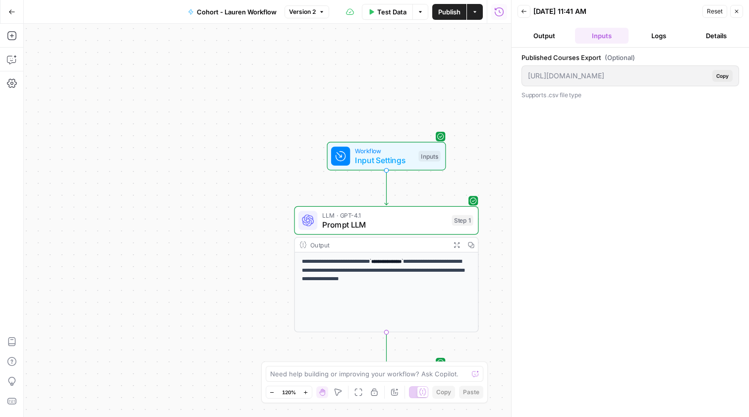
click at [553, 37] on button "Output" at bounding box center [544, 36] width 54 height 16
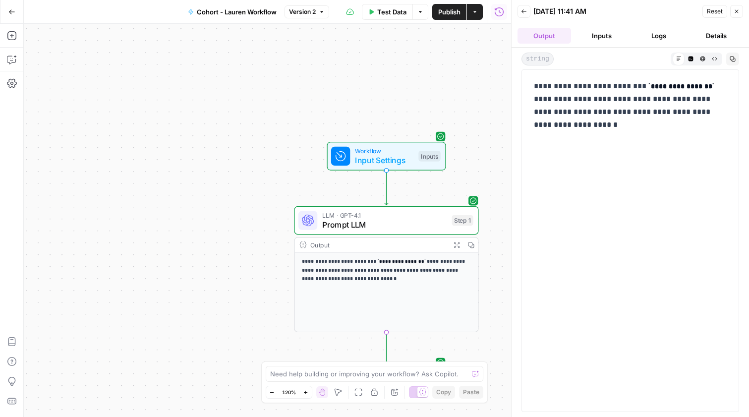
click at [620, 37] on button "Inputs" at bounding box center [602, 36] width 54 height 16
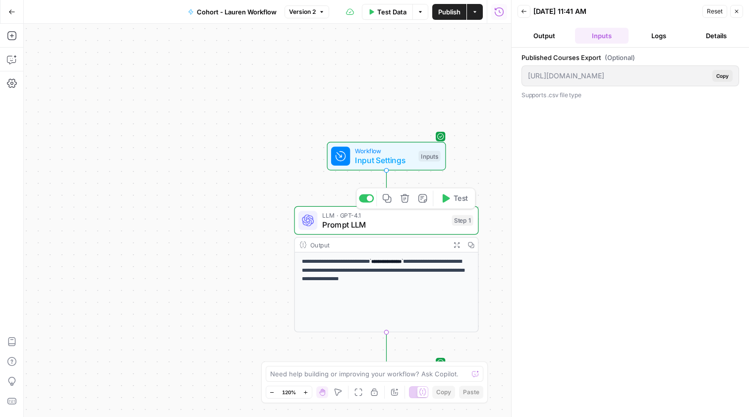
click at [415, 228] on span "Prompt LLM" at bounding box center [384, 225] width 125 height 12
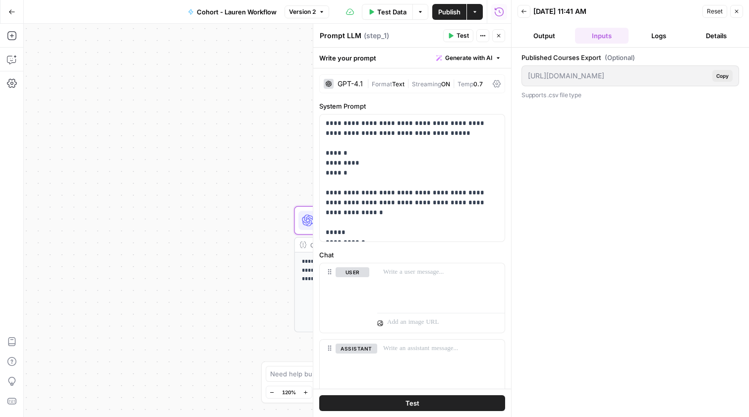
click at [558, 204] on div "Published Courses Export (Optional) https://app.airops.com/api/workspace_files/…" at bounding box center [630, 232] width 218 height 359
click at [499, 41] on button "Close" at bounding box center [498, 35] width 13 height 13
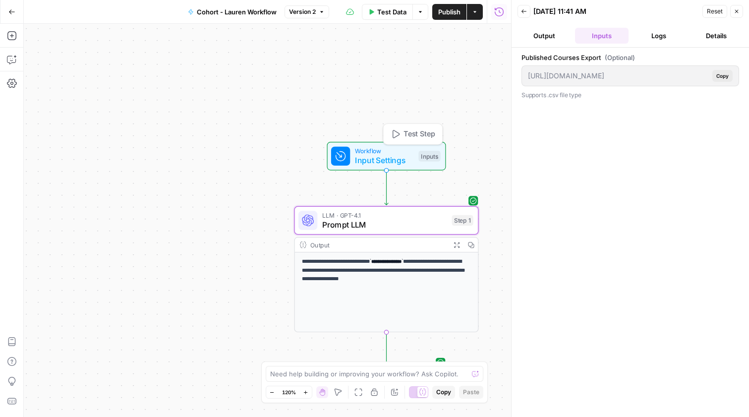
click at [405, 167] on div "Workflow Input Settings Inputs Test Step" at bounding box center [386, 156] width 119 height 29
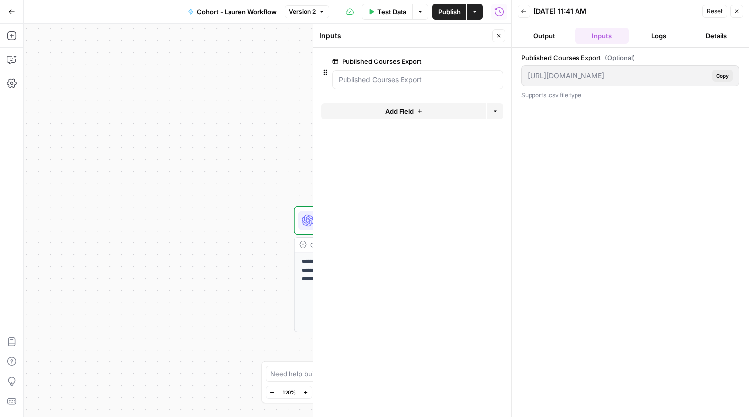
click at [253, 143] on div "**********" at bounding box center [267, 220] width 487 height 393
click at [656, 34] on button "Logs" at bounding box center [659, 36] width 54 height 16
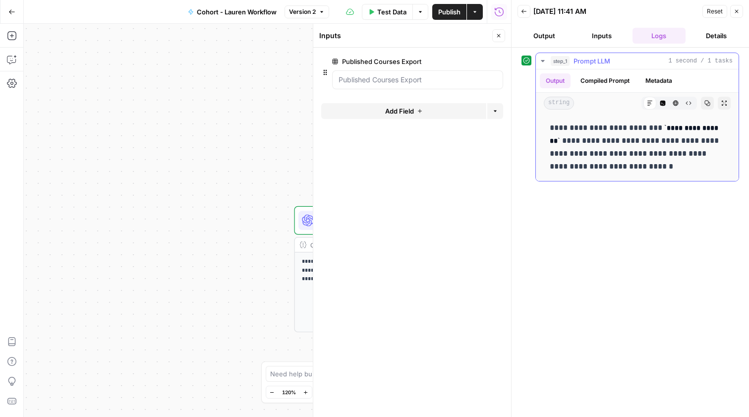
click at [591, 85] on button "Compiled Prompt" at bounding box center [604, 80] width 61 height 15
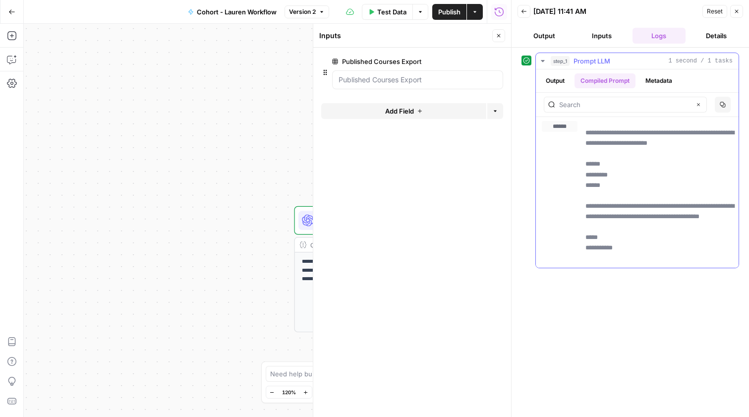
click at [560, 84] on button "Output" at bounding box center [555, 80] width 31 height 15
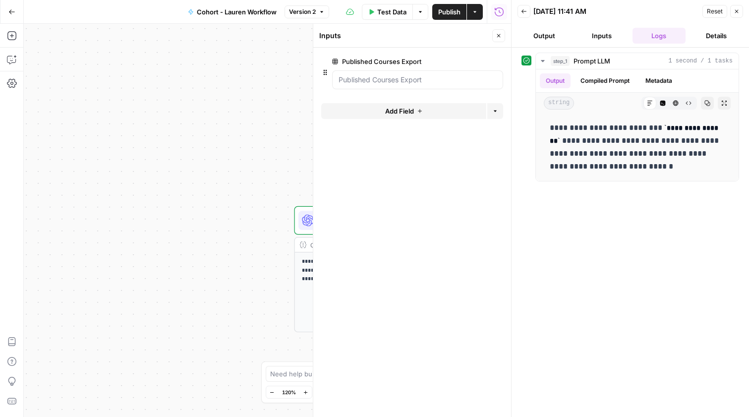
click at [390, 21] on div "Test Data Options Publish Actions Run History" at bounding box center [420, 11] width 182 height 23
click at [389, 14] on span "Test Data" at bounding box center [391, 12] width 29 height 10
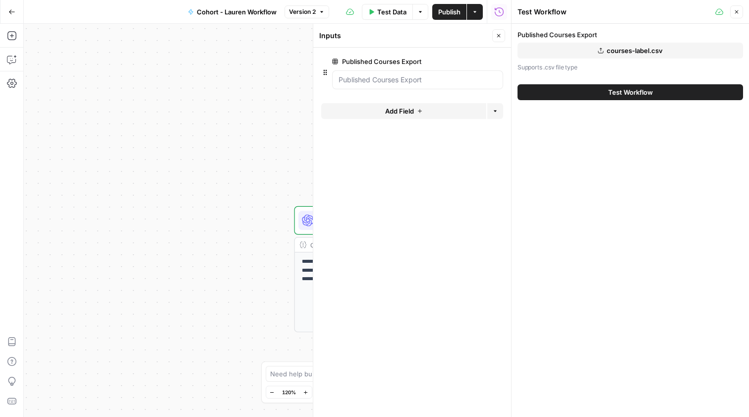
click at [541, 89] on button "Test Workflow" at bounding box center [629, 92] width 225 height 16
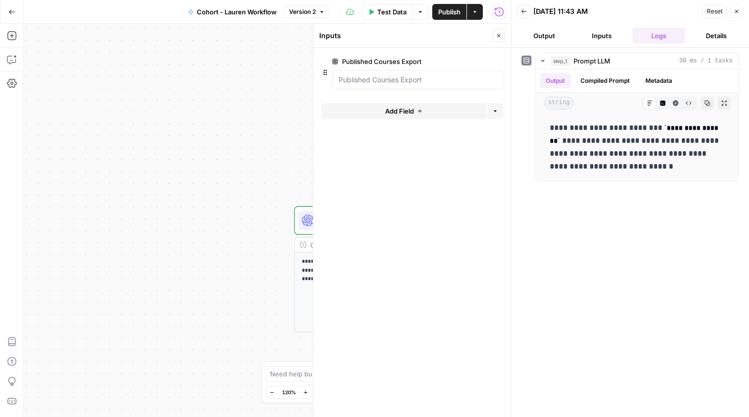
click at [736, 7] on button "Close" at bounding box center [736, 11] width 13 height 13
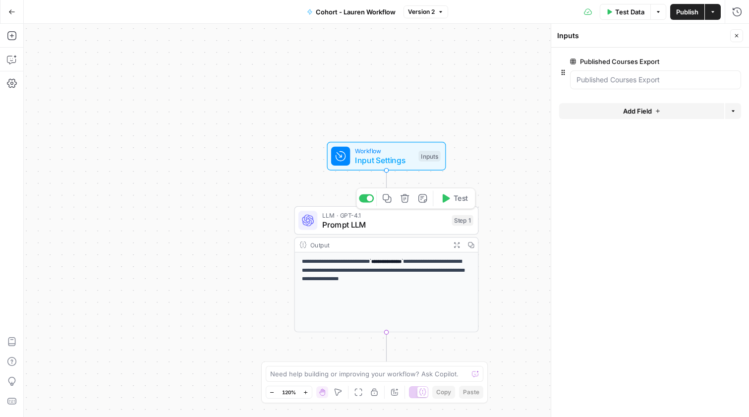
click at [406, 219] on span "Prompt LLM" at bounding box center [384, 225] width 125 height 12
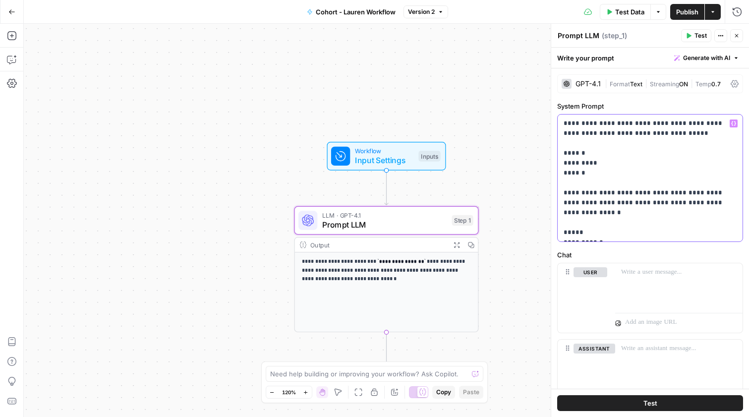
drag, startPoint x: 657, startPoint y: 123, endPoint x: 548, endPoint y: 119, distance: 109.1
click at [551, 119] on div "**********" at bounding box center [650, 220] width 198 height 393
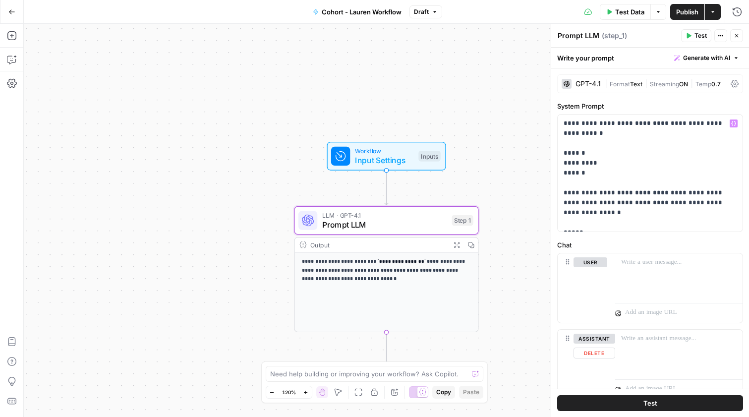
click at [587, 403] on button "Test" at bounding box center [650, 403] width 186 height 16
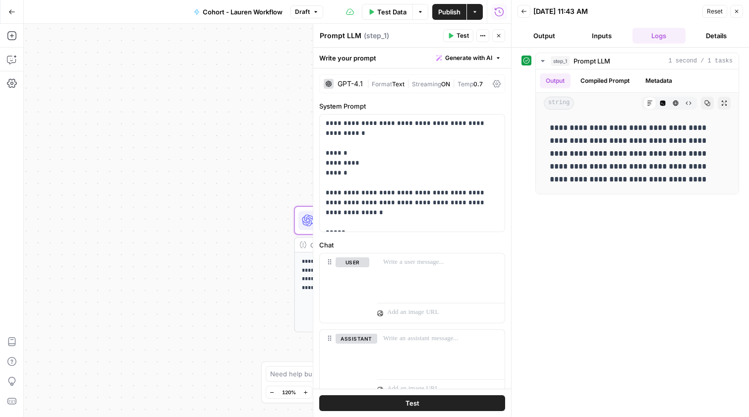
click at [733, 8] on button "Close" at bounding box center [736, 11] width 13 height 13
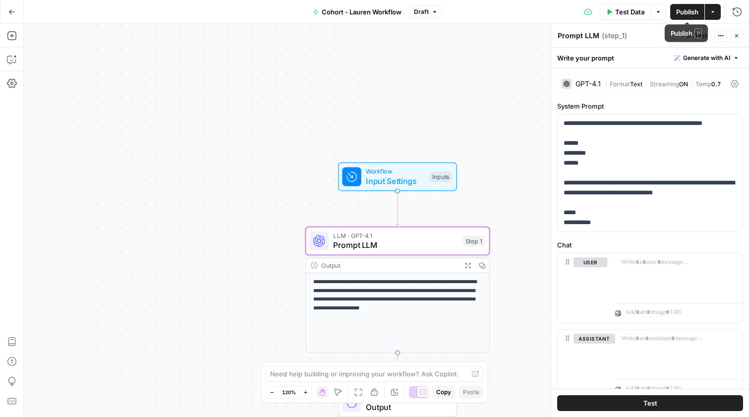
click at [687, 9] on span "Publish" at bounding box center [687, 12] width 22 height 10
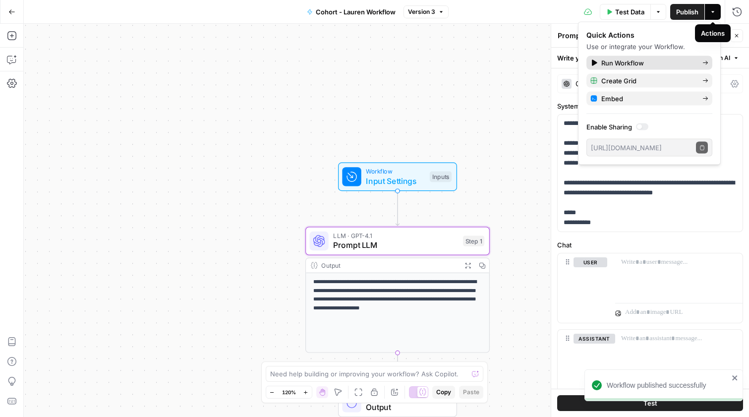
click at [647, 59] on span "Run Workflow" at bounding box center [647, 63] width 93 height 10
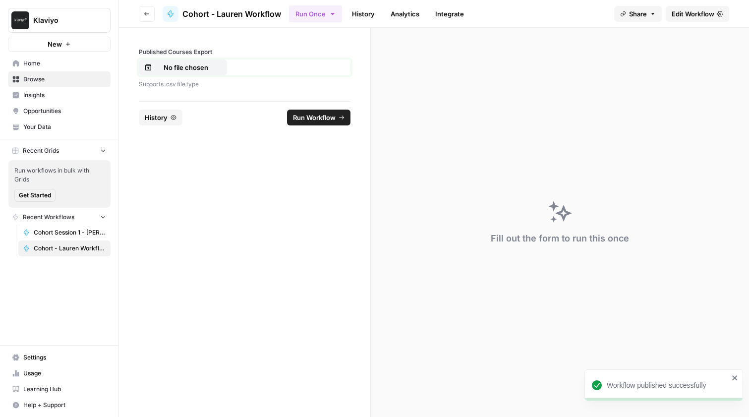
click at [201, 64] on p "No file chosen" at bounding box center [185, 67] width 63 height 10
click at [318, 113] on span "Run Workflow" at bounding box center [314, 117] width 43 height 10
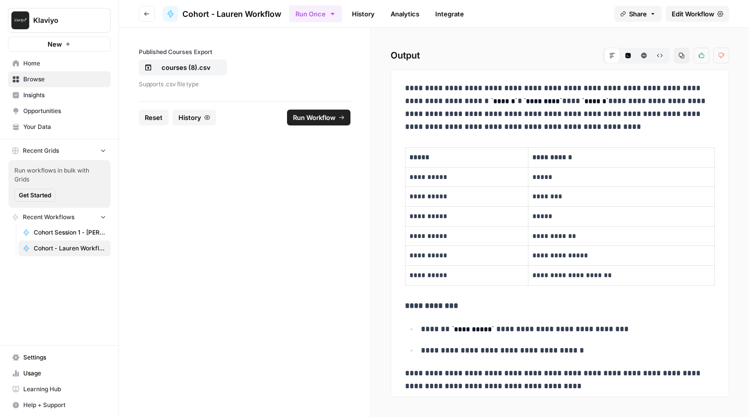
click at [701, 14] on span "Edit Workflow" at bounding box center [692, 14] width 43 height 10
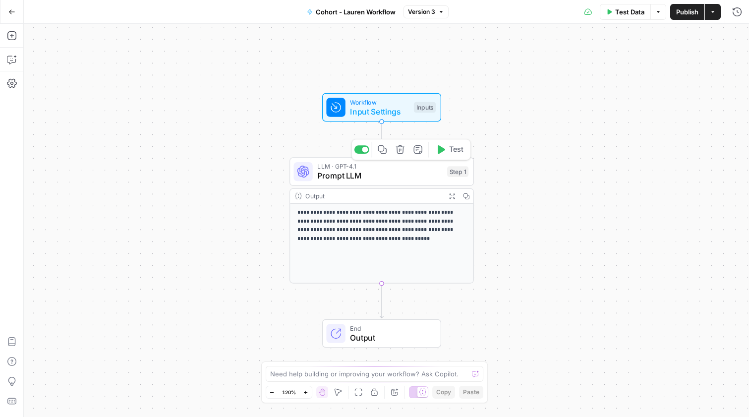
click at [394, 178] on span "Prompt LLM" at bounding box center [379, 176] width 125 height 12
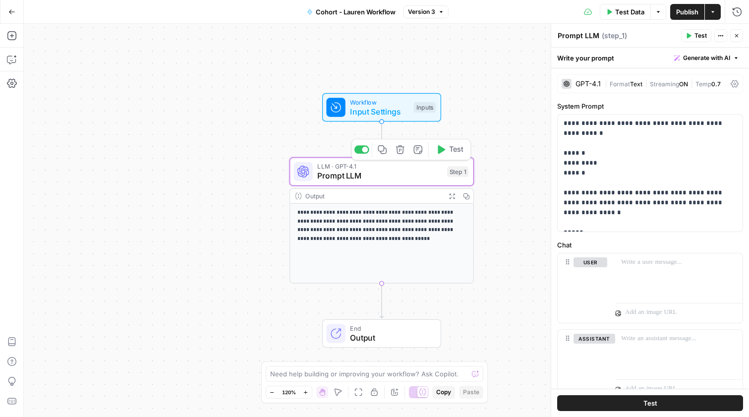
click at [391, 114] on span "Input Settings" at bounding box center [379, 112] width 59 height 12
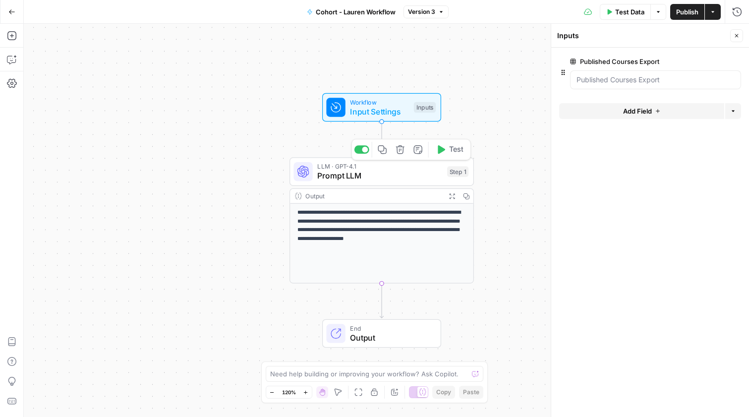
click at [404, 175] on span "Prompt LLM" at bounding box center [379, 176] width 125 height 12
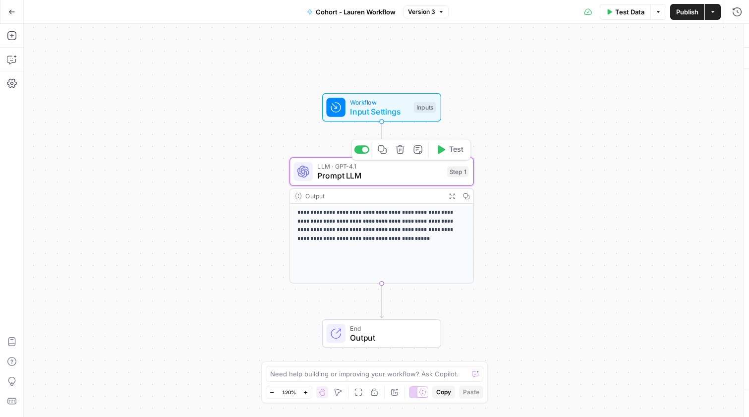
type textarea "Prompt LLM"
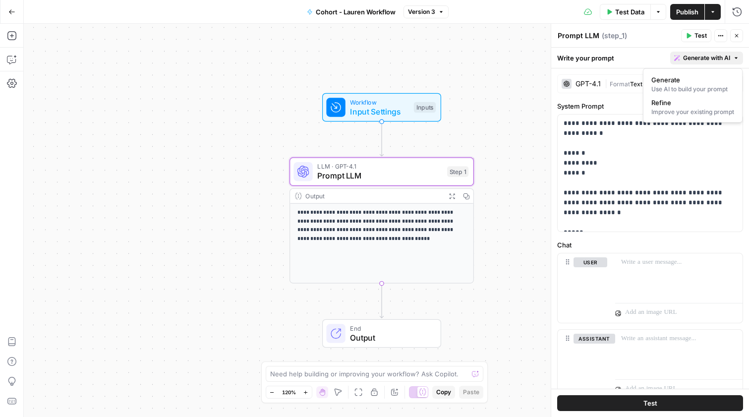
click at [723, 57] on span "Generate with AI" at bounding box center [706, 58] width 47 height 9
click at [689, 105] on span "Refine" at bounding box center [690, 103] width 79 height 10
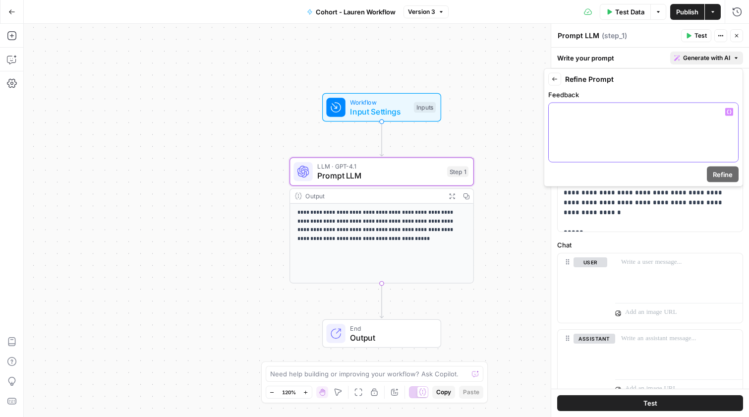
click at [632, 129] on div at bounding box center [643, 132] width 189 height 59
click at [624, 205] on p "**********" at bounding box center [649, 172] width 173 height 109
click at [706, 55] on span "Generate with AI" at bounding box center [706, 58] width 47 height 9
click at [666, 140] on div at bounding box center [643, 132] width 189 height 59
click at [718, 173] on span "Refine" at bounding box center [723, 174] width 20 height 10
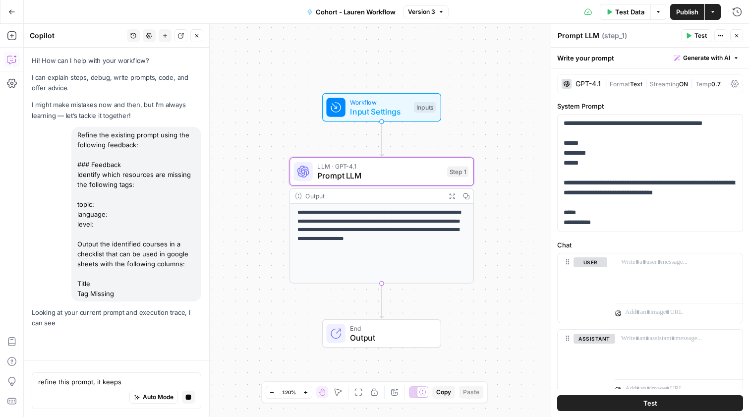
type textarea "refine this prompt, it keeps a"
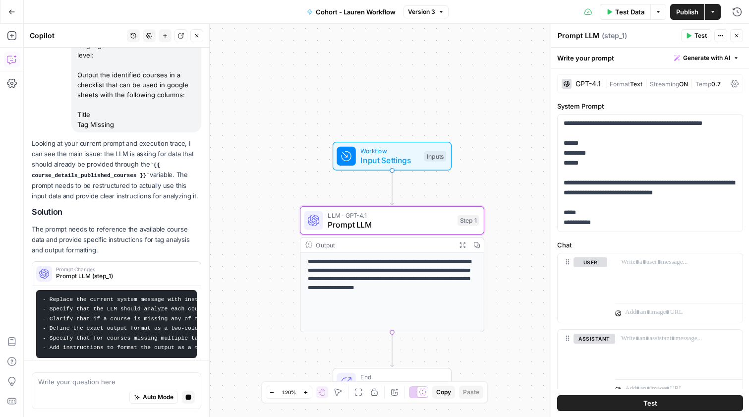
scroll to position [179, 0]
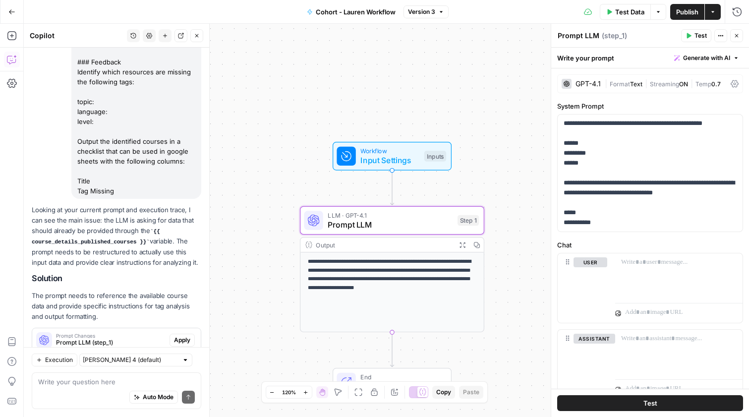
scroll to position [131, 0]
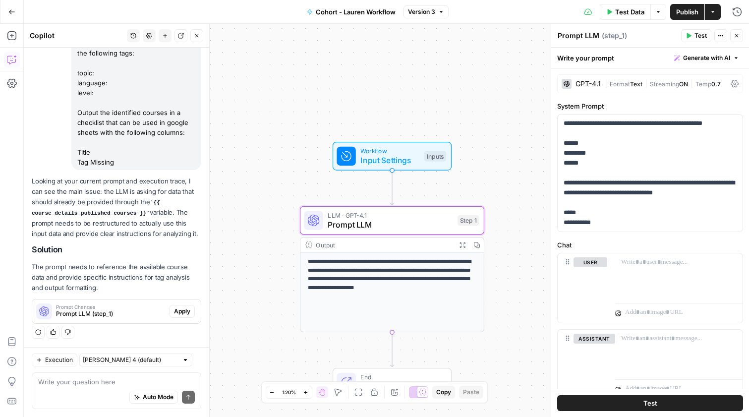
click at [186, 308] on span "Apply" at bounding box center [182, 311] width 16 height 9
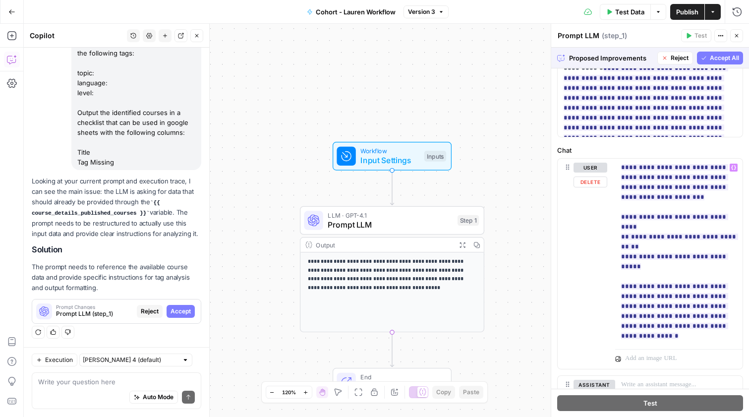
scroll to position [621, 0]
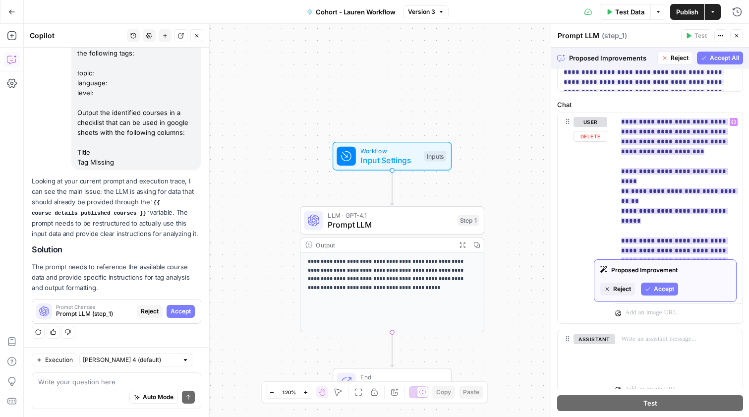
click at [666, 289] on span "Accept" at bounding box center [664, 288] width 20 height 9
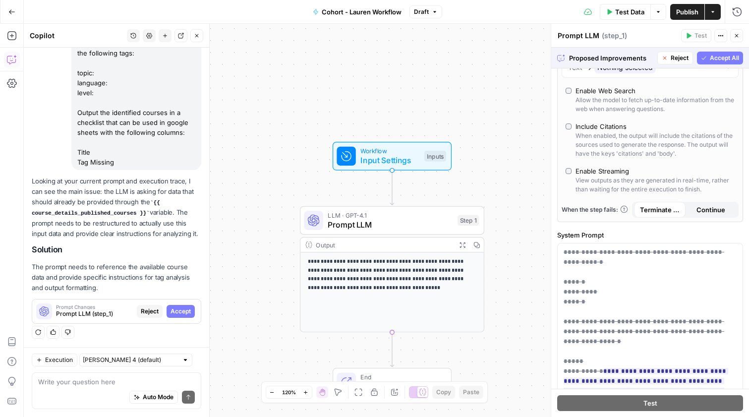
scroll to position [262, 0]
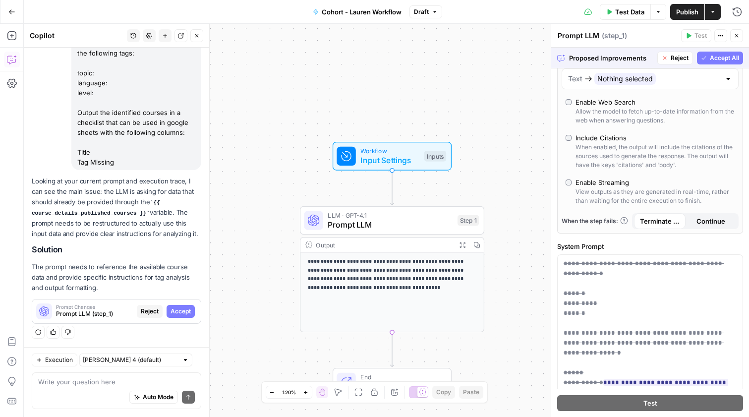
click at [717, 60] on span "Accept All" at bounding box center [724, 58] width 29 height 9
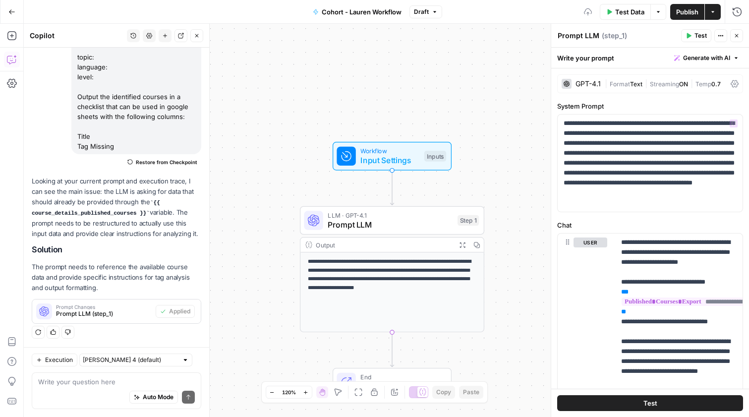
scroll to position [131, 0]
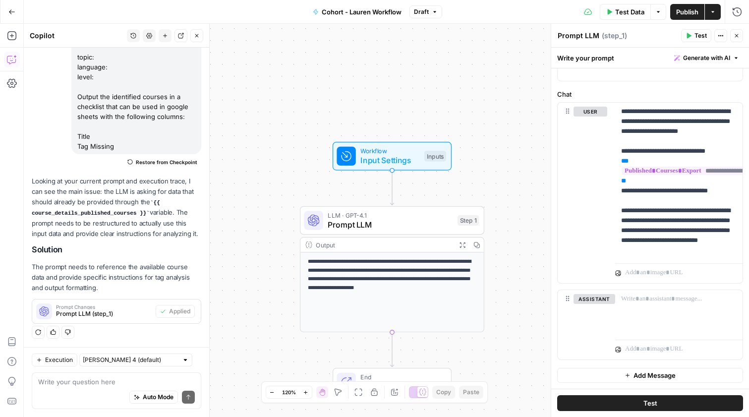
click at [692, 34] on button "Test" at bounding box center [696, 35] width 30 height 13
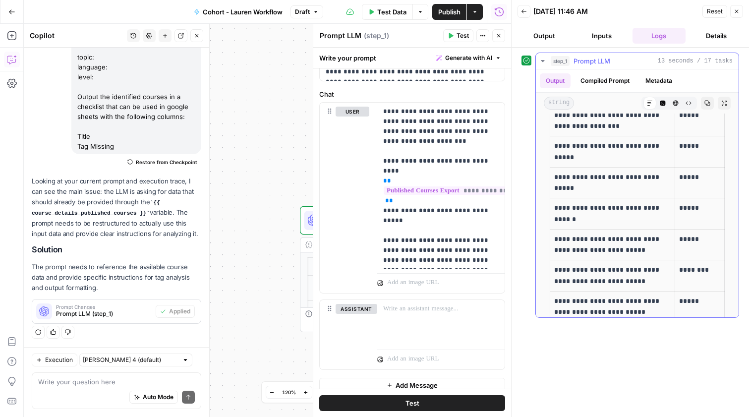
scroll to position [168, 0]
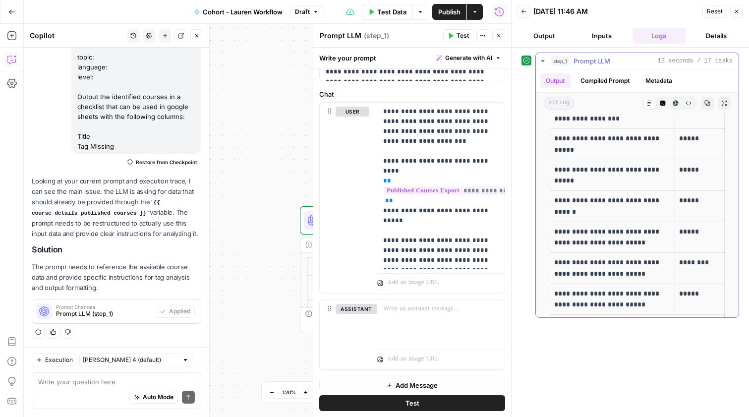
drag, startPoint x: 582, startPoint y: 212, endPoint x: 553, endPoint y: 202, distance: 30.6
click at [553, 202] on td "**********" at bounding box center [612, 206] width 125 height 31
copy p "**********"
click at [734, 6] on button "Close" at bounding box center [736, 11] width 13 height 13
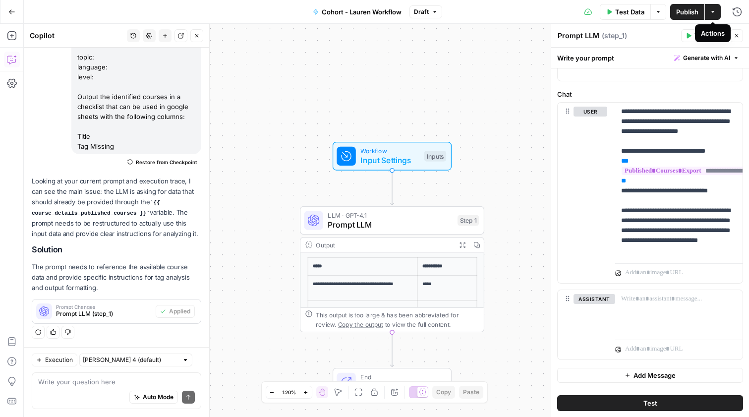
click at [712, 12] on icon "button" at bounding box center [713, 12] width 6 height 6
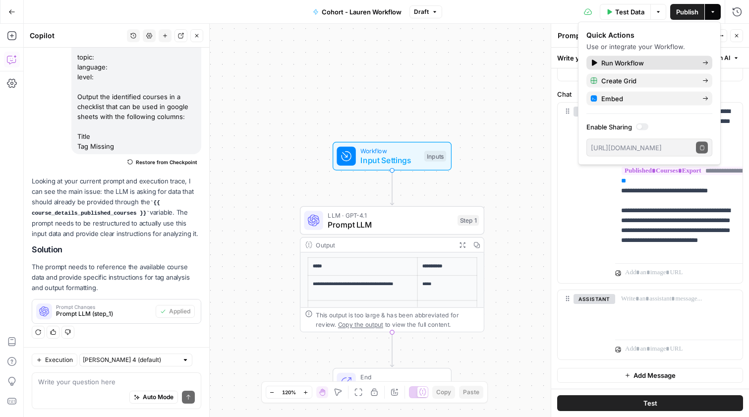
click at [616, 63] on span "Run Workflow" at bounding box center [647, 63] width 93 height 10
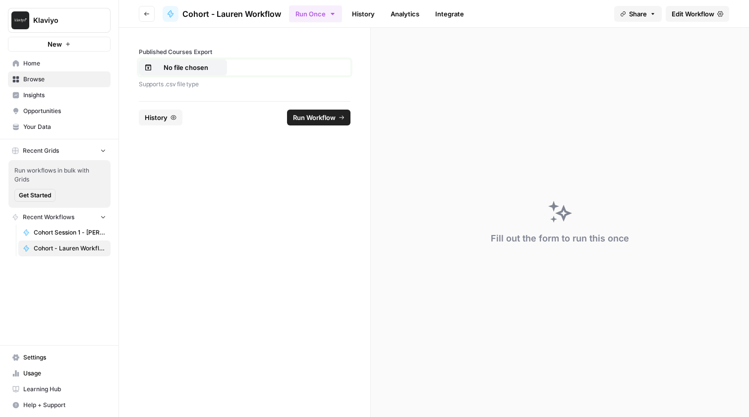
click at [199, 65] on p "No file chosen" at bounding box center [185, 67] width 63 height 10
click at [320, 118] on span "Run Workflow" at bounding box center [314, 117] width 43 height 10
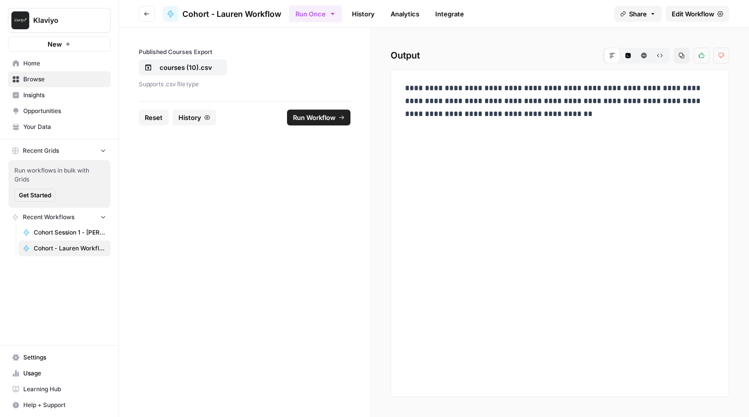
click at [697, 13] on span "Edit Workflow" at bounding box center [692, 14] width 43 height 10
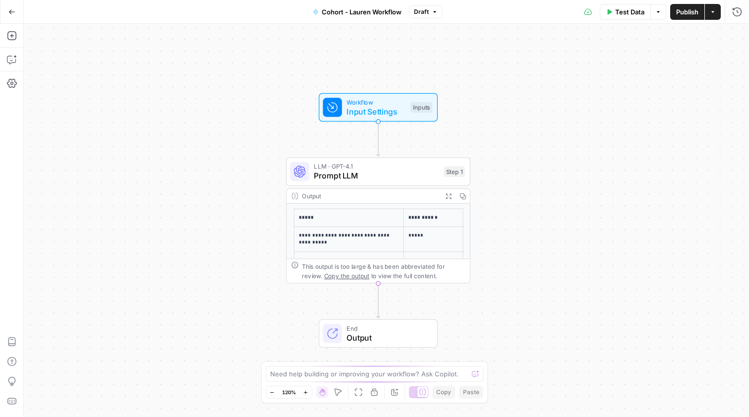
click at [382, 181] on span "Prompt LLM" at bounding box center [376, 176] width 125 height 12
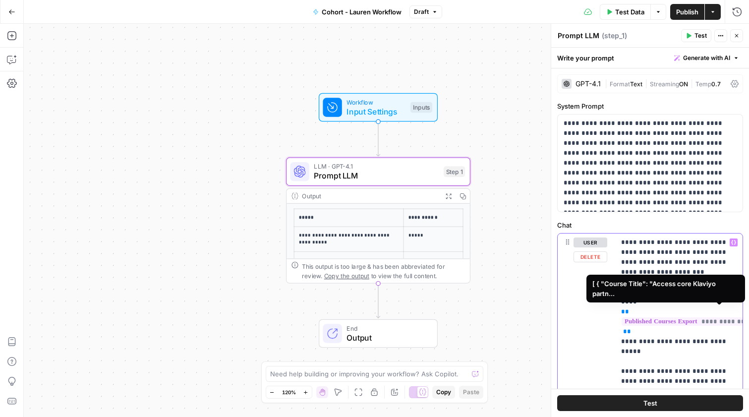
click at [651, 317] on span "**********" at bounding box center [720, 321] width 198 height 8
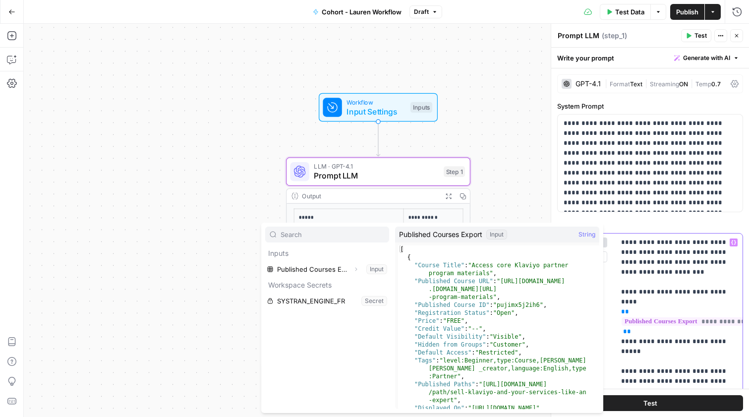
click at [644, 317] on span "**********" at bounding box center [720, 321] width 198 height 8
click at [440, 234] on span "Published Courses Export" at bounding box center [440, 234] width 83 height 10
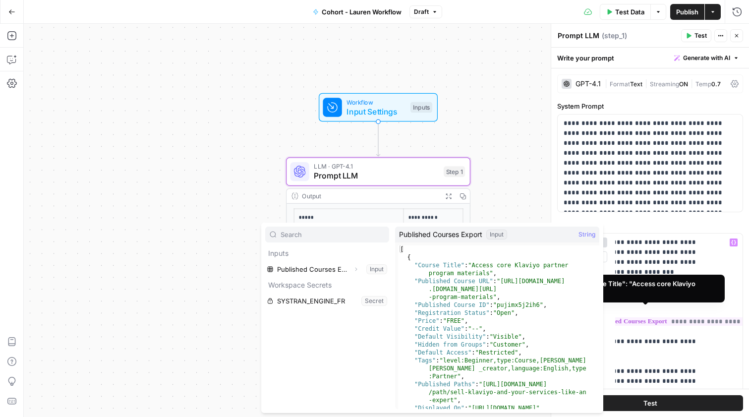
scroll to position [0, 74]
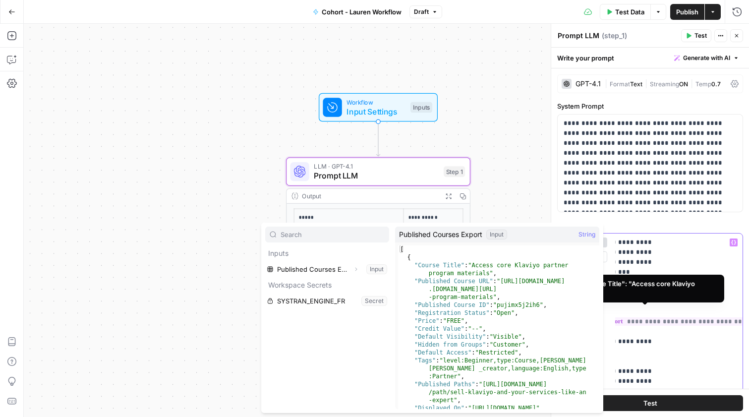
click at [689, 317] on span "**********" at bounding box center [646, 321] width 198 height 8
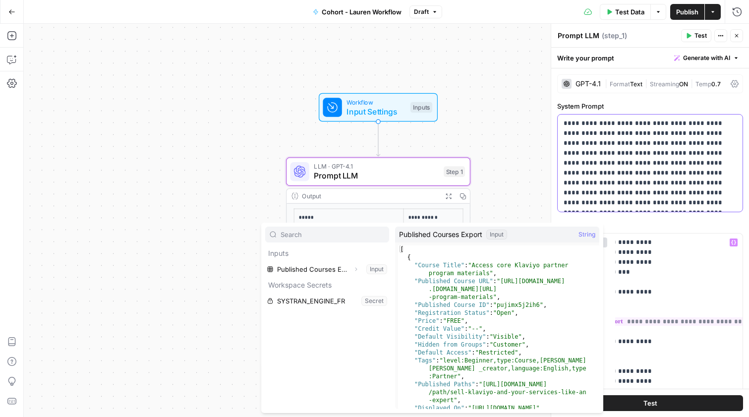
click at [609, 194] on p "**********" at bounding box center [649, 162] width 173 height 89
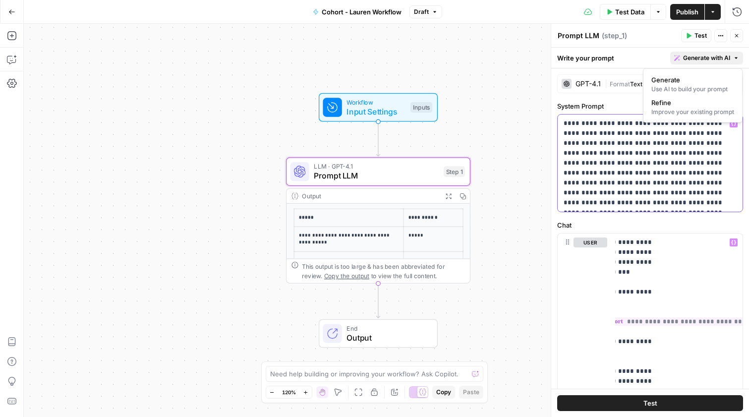
click at [721, 58] on span "Generate with AI" at bounding box center [706, 58] width 47 height 9
click at [675, 101] on span "Refine" at bounding box center [690, 103] width 79 height 10
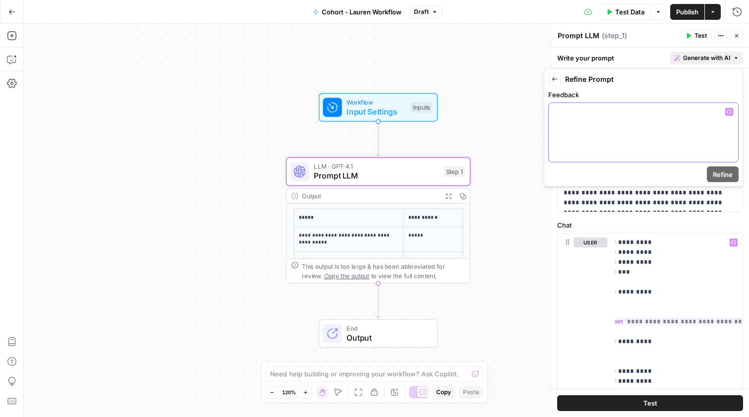
click at [571, 114] on p at bounding box center [643, 112] width 177 height 10
click at [723, 178] on span "Refine" at bounding box center [723, 174] width 20 height 10
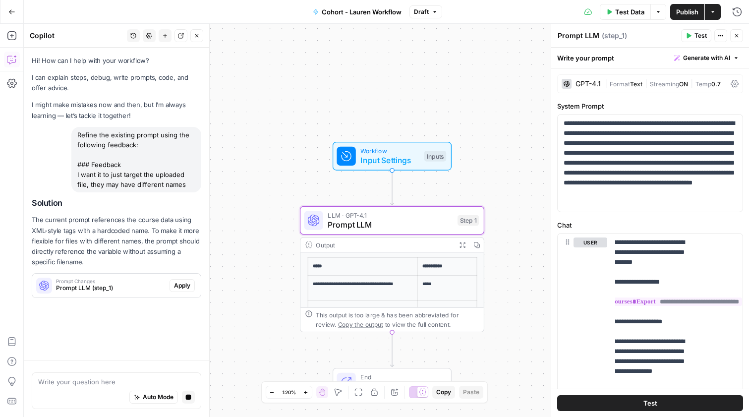
scroll to position [0, 0]
click at [119, 287] on span "Prompt LLM (step_1)" at bounding box center [111, 287] width 110 height 9
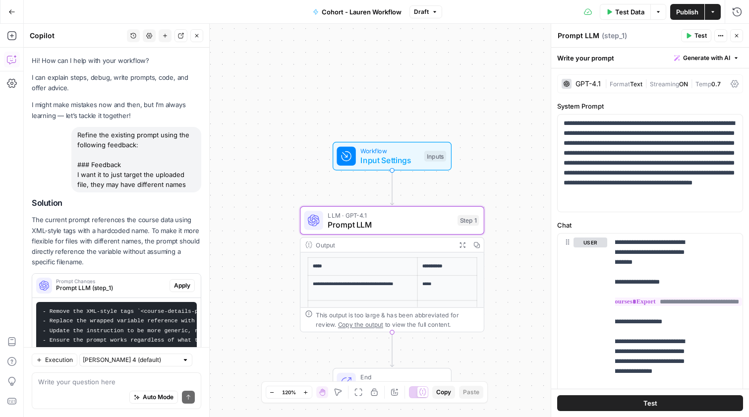
click at [197, 287] on div "Prompt Changes Prompt LLM (step_1) Apply" at bounding box center [116, 286] width 168 height 16
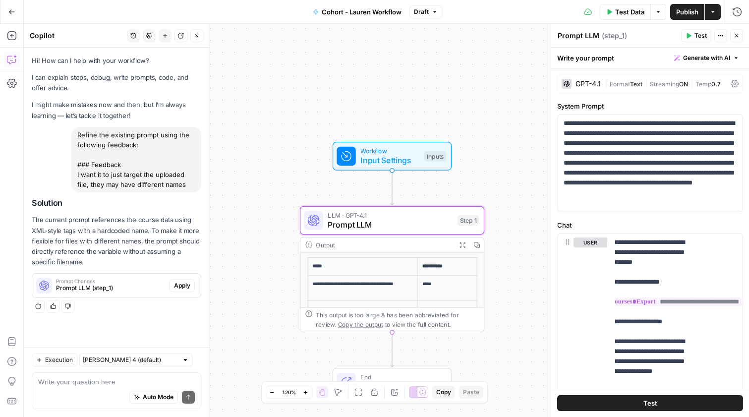
click at [186, 287] on span "Apply" at bounding box center [182, 285] width 16 height 9
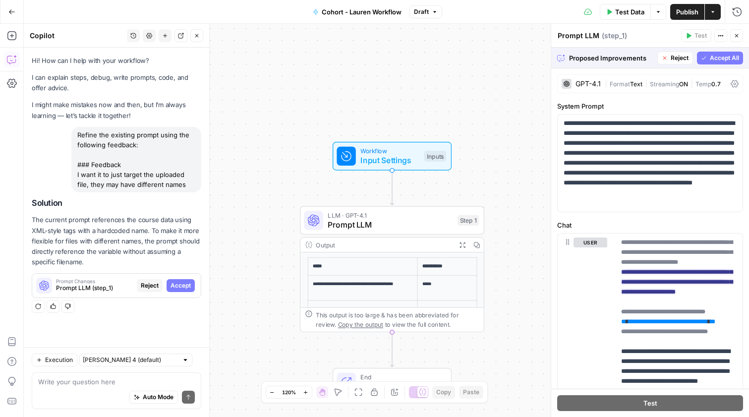
click at [723, 59] on span "Accept All" at bounding box center [724, 58] width 29 height 9
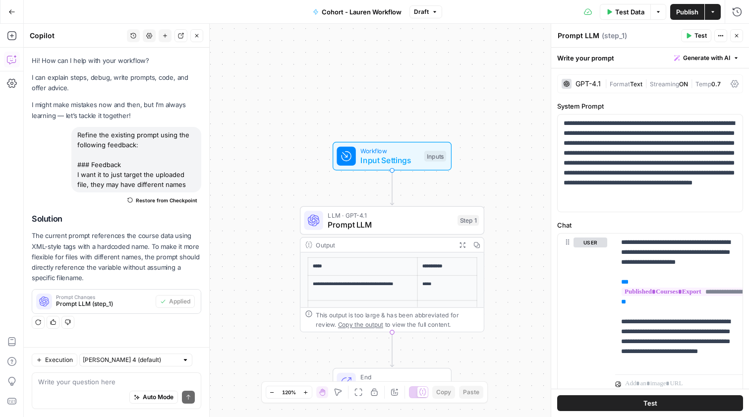
click at [607, 403] on button "Test" at bounding box center [650, 403] width 186 height 16
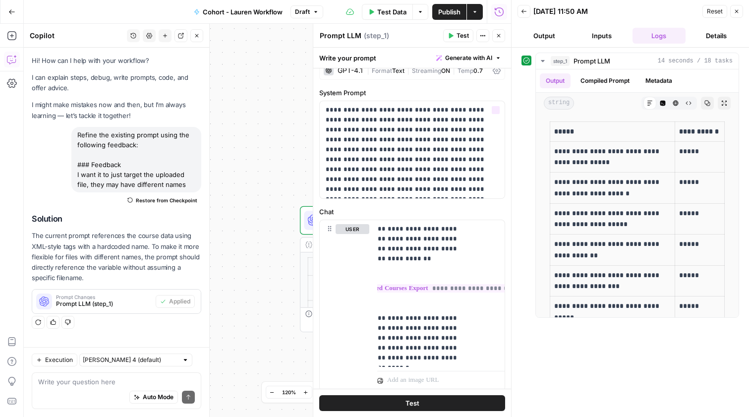
click at [236, 134] on div "**********" at bounding box center [267, 220] width 487 height 393
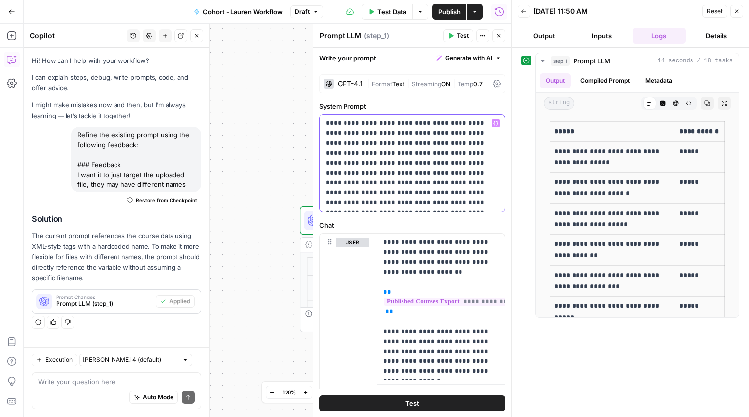
drag, startPoint x: 455, startPoint y: 202, endPoint x: 320, endPoint y: 119, distance: 159.3
click at [320, 119] on div "**********" at bounding box center [412, 162] width 185 height 97
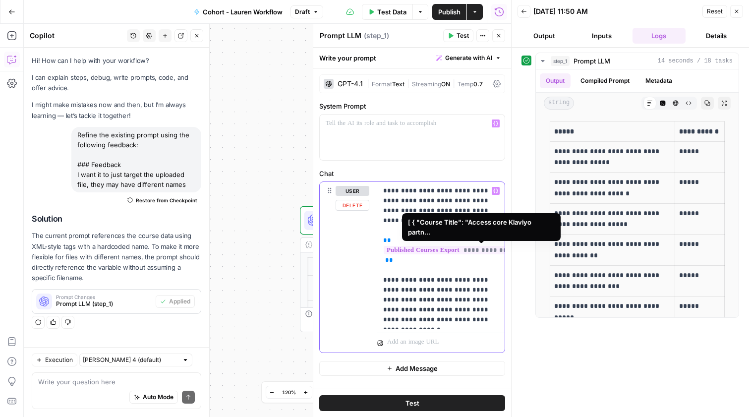
click at [421, 252] on span "**********" at bounding box center [483, 250] width 198 height 8
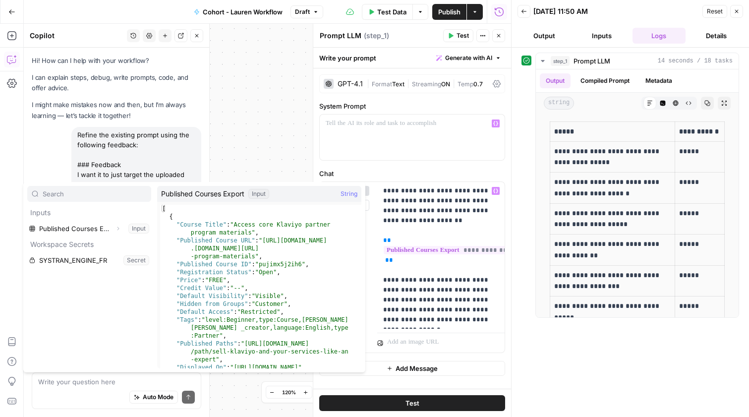
click at [141, 229] on button "Select variable Published Courses Export" at bounding box center [89, 229] width 124 height 16
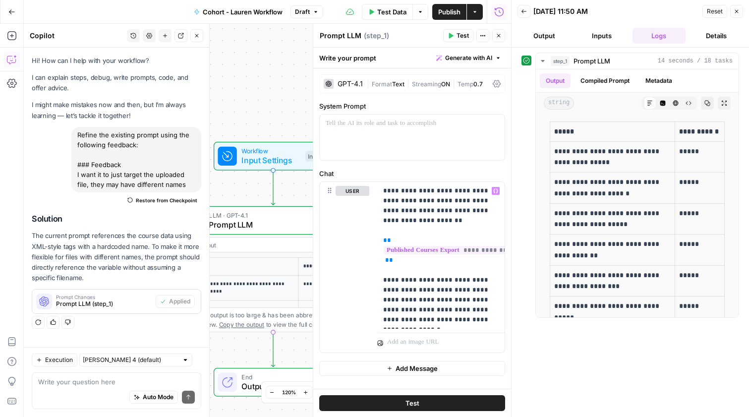
click at [451, 405] on button "Test" at bounding box center [412, 403] width 186 height 16
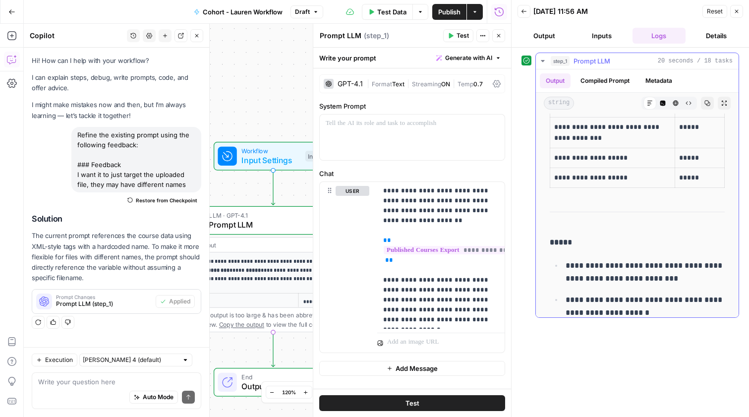
scroll to position [1025, 0]
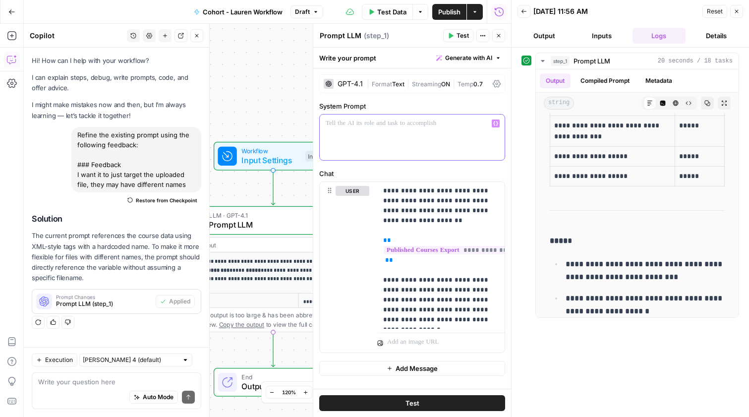
click at [393, 141] on div at bounding box center [412, 137] width 185 height 46
